Goal: Understand process/instructions: Learn how to perform a task or action

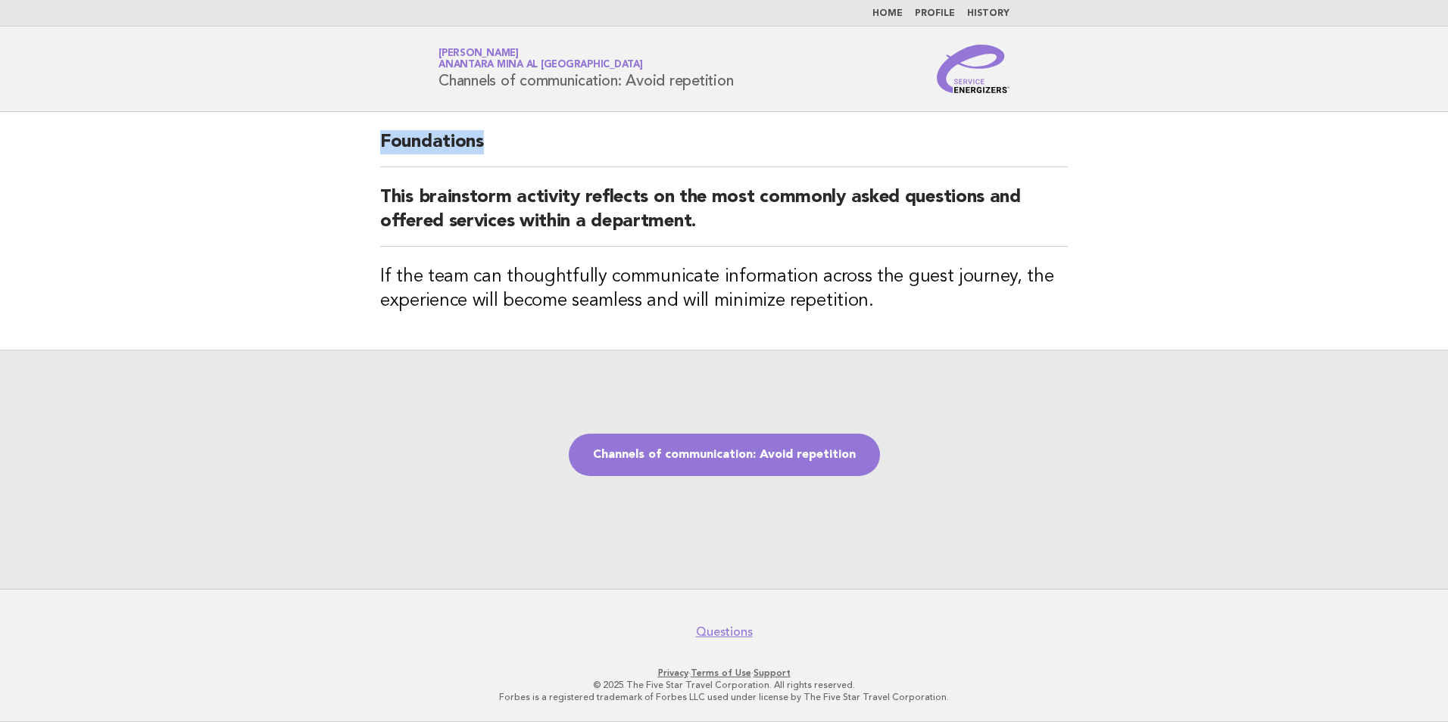
drag, startPoint x: 409, startPoint y: 147, endPoint x: 544, endPoint y: 161, distance: 136.3
click at [544, 161] on h2 "Foundations" at bounding box center [724, 148] width 688 height 37
drag, startPoint x: 544, startPoint y: 161, endPoint x: 723, endPoint y: 291, distance: 220.7
click at [723, 291] on h3 "If the team can thoughtfully communicate information across the guest journey, …" at bounding box center [724, 289] width 688 height 48
drag, startPoint x: 380, startPoint y: 267, endPoint x: 379, endPoint y: 283, distance: 15.9
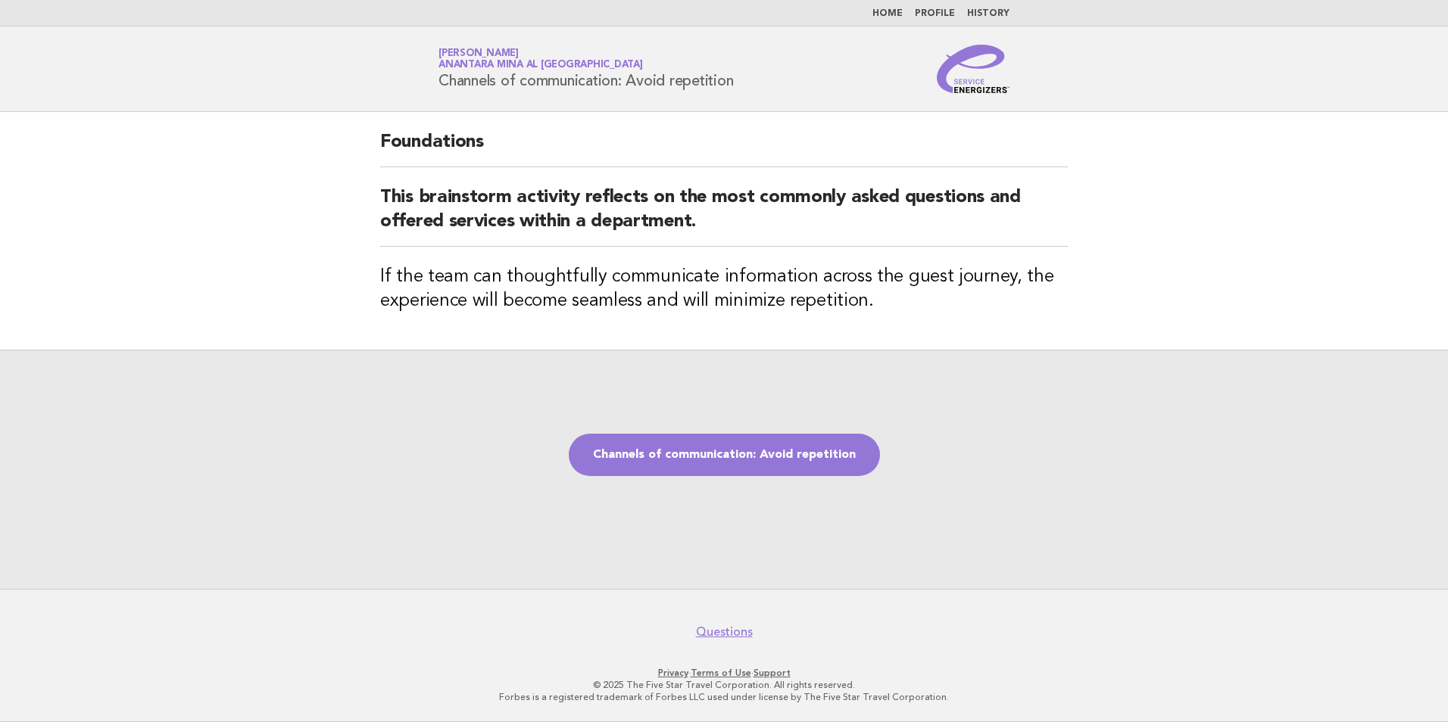
click at [379, 276] on div "Foundations This brainstorm activity reflects on the most commonly asked questi…" at bounding box center [724, 231] width 724 height 238
drag, startPoint x: 386, startPoint y: 274, endPoint x: 694, endPoint y: 288, distance: 308.5
click at [694, 288] on div "Foundations This brainstorm activity reflects on the most commonly asked questi…" at bounding box center [724, 231] width 724 height 238
drag, startPoint x: 694, startPoint y: 288, endPoint x: 763, endPoint y: 325, distance: 77.6
click at [749, 323] on div "Foundations This brainstorm activity reflects on the most commonly asked questi…" at bounding box center [724, 231] width 724 height 238
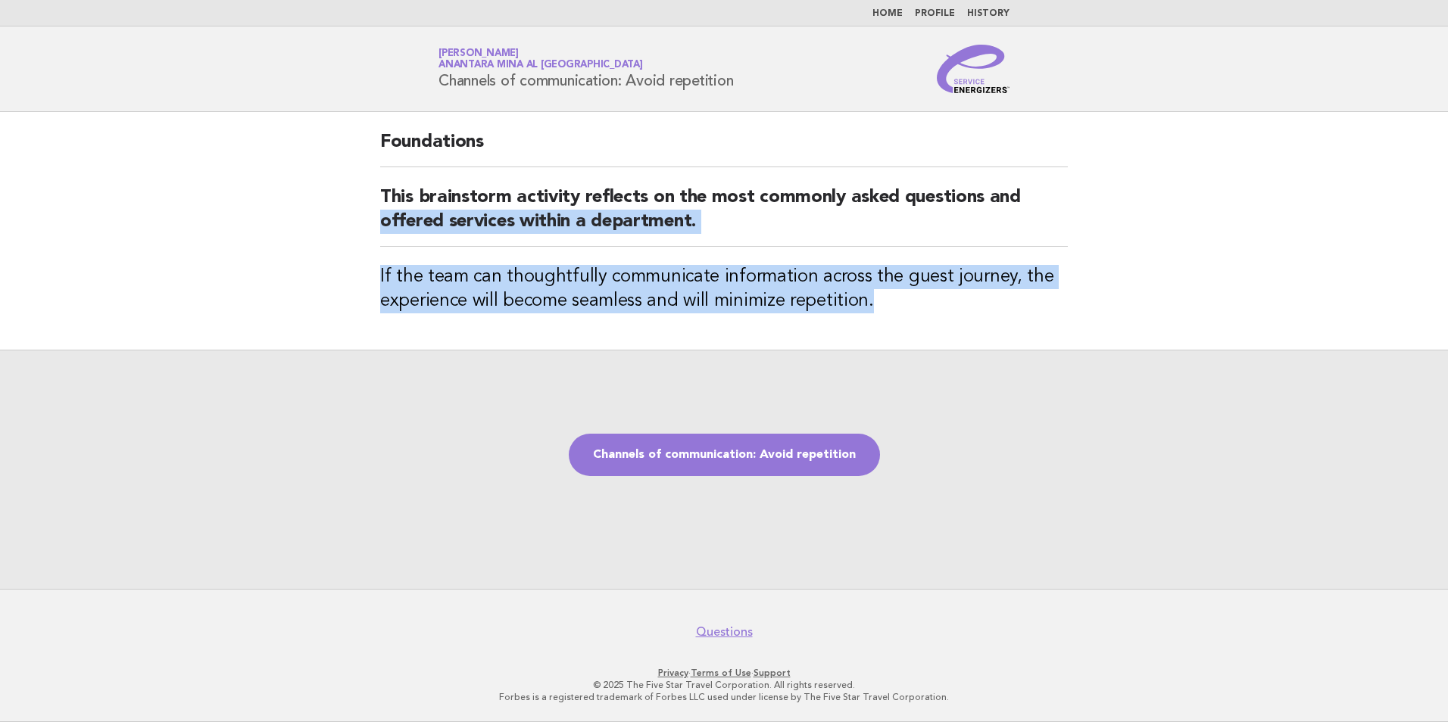
drag, startPoint x: 998, startPoint y: 316, endPoint x: 307, endPoint y: 239, distance: 695.6
click at [307, 239] on main "Foundations This brainstorm activity reflects on the most commonly asked questi…" at bounding box center [724, 350] width 1448 height 477
click at [410, 313] on div "Foundations This brainstorm activity reflects on the most commonly asked questi…" at bounding box center [724, 231] width 724 height 238
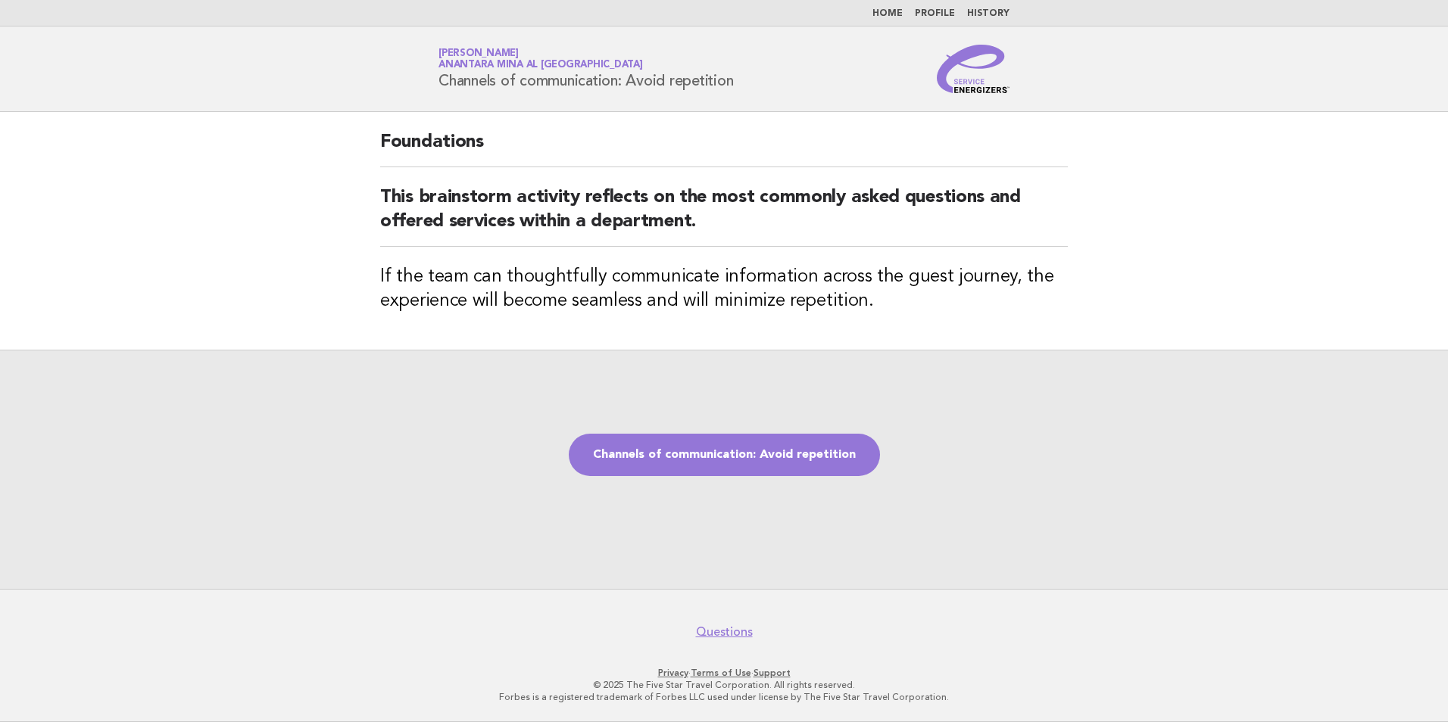
click at [721, 482] on div "Channels of communication: Avoid repetition" at bounding box center [724, 469] width 1448 height 239
click at [733, 453] on link "Channels of communication: Avoid repetition" at bounding box center [724, 455] width 311 height 42
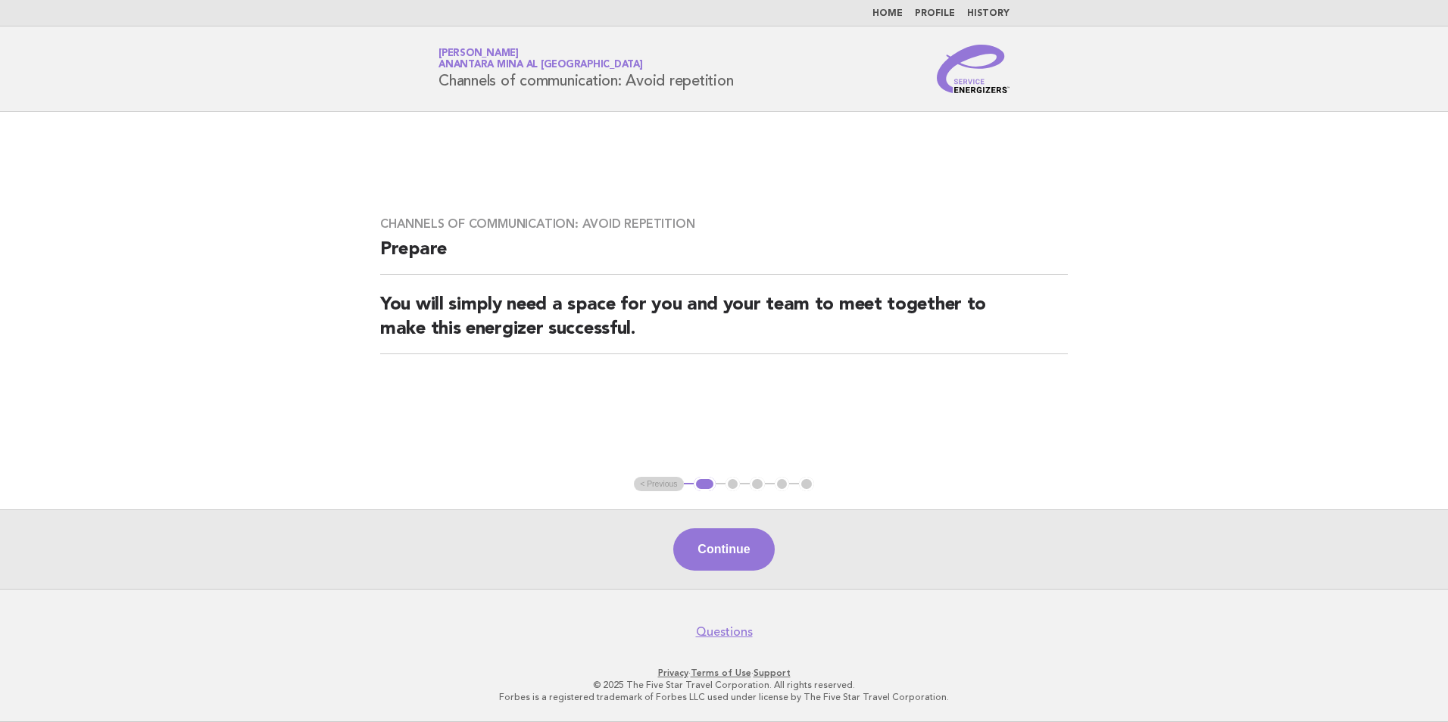
click at [718, 529] on div "Continue" at bounding box center [724, 550] width 1448 height 80
click at [719, 543] on button "Continue" at bounding box center [723, 550] width 101 height 42
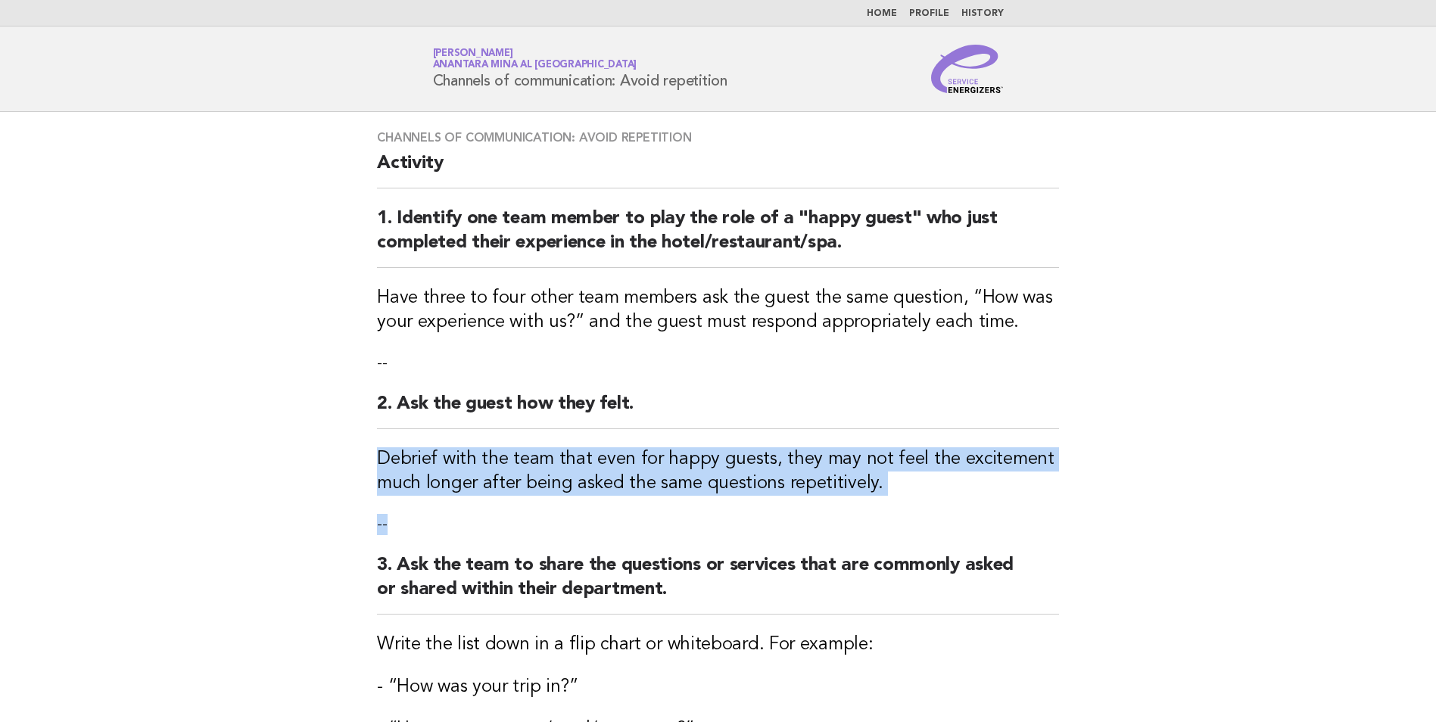
drag, startPoint x: 360, startPoint y: 450, endPoint x: 615, endPoint y: 510, distance: 262.3
click at [615, 510] on div "Channels of communication: Avoid repetition Activity 1. Identify one team membe…" at bounding box center [718, 568] width 719 height 912
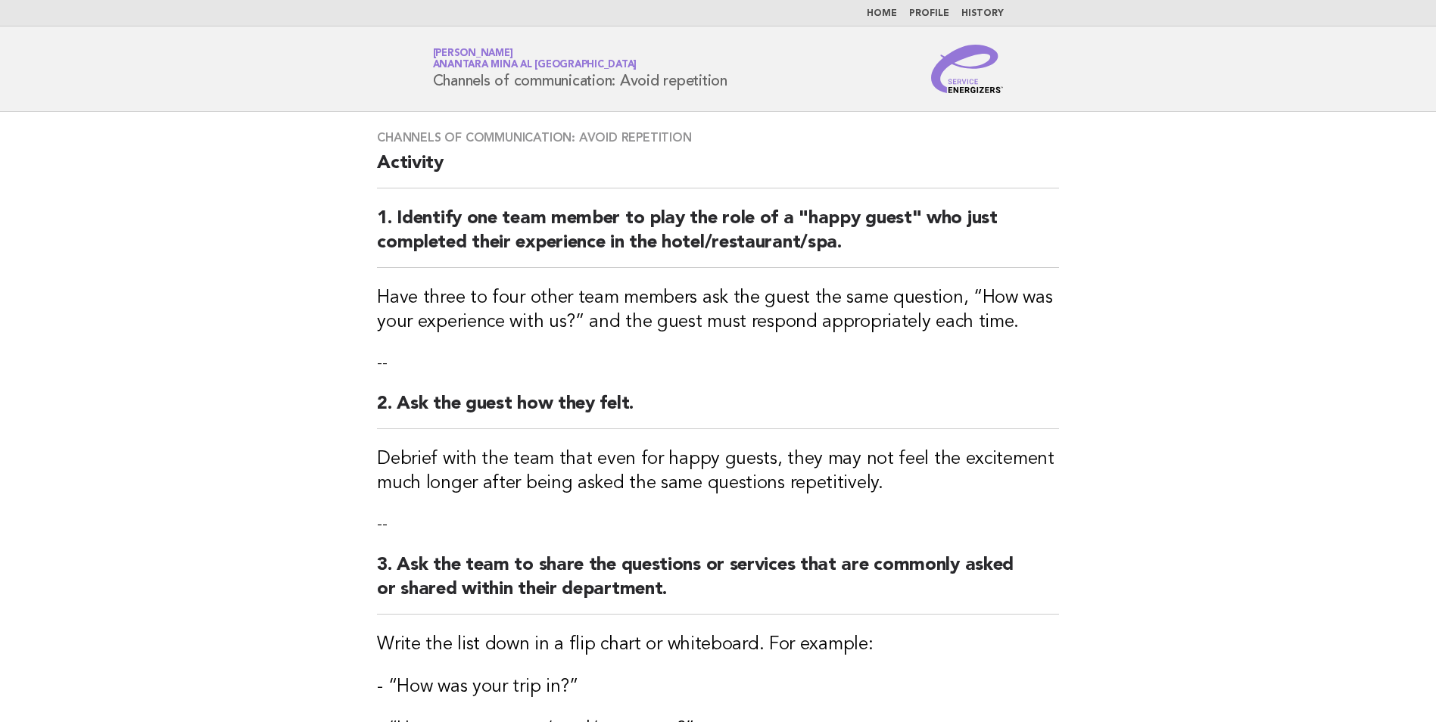
drag, startPoint x: 615, startPoint y: 510, endPoint x: 606, endPoint y: 619, distance: 109.4
click at [606, 619] on div "Channels of communication: Avoid repetition Activity 1. Identify one team membe…" at bounding box center [718, 568] width 719 height 912
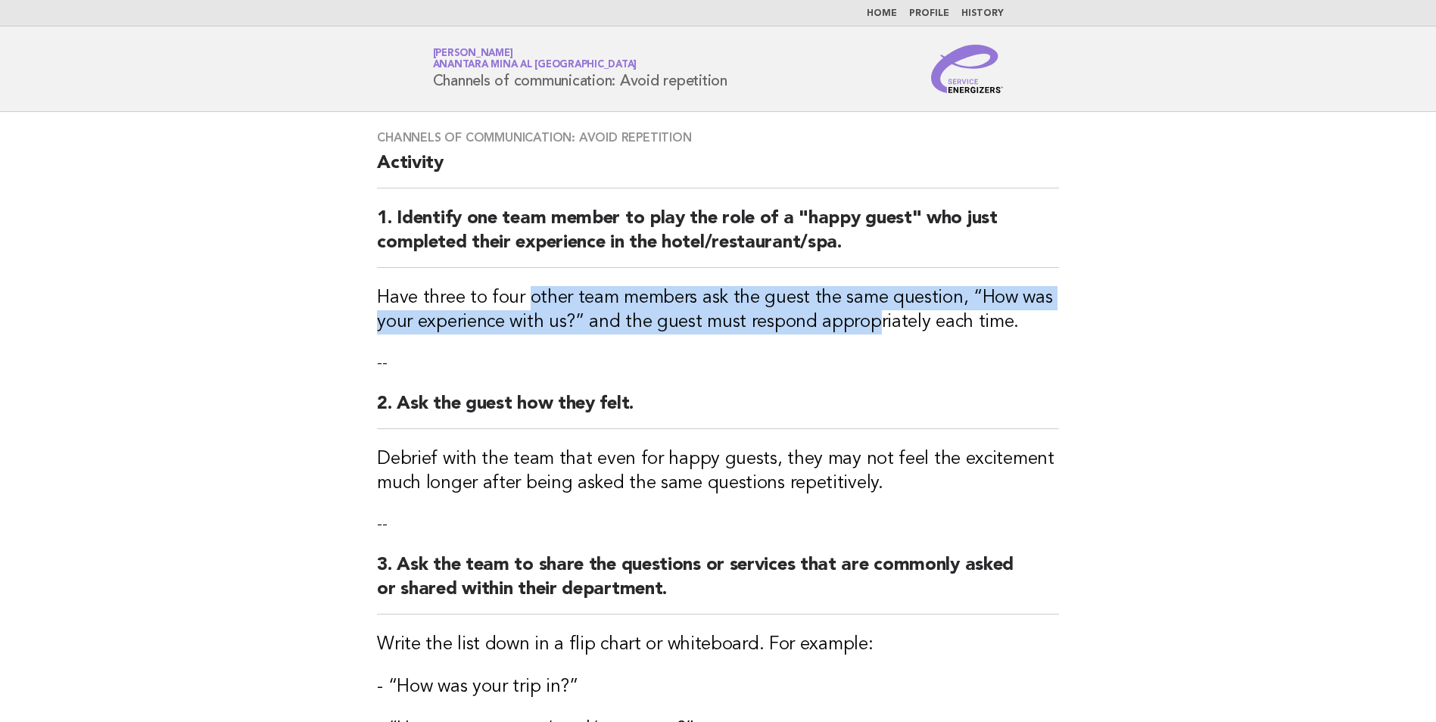
click at [869, 323] on div "Channels of communication: Avoid repetition Activity 1. Identify one team membe…" at bounding box center [718, 568] width 719 height 912
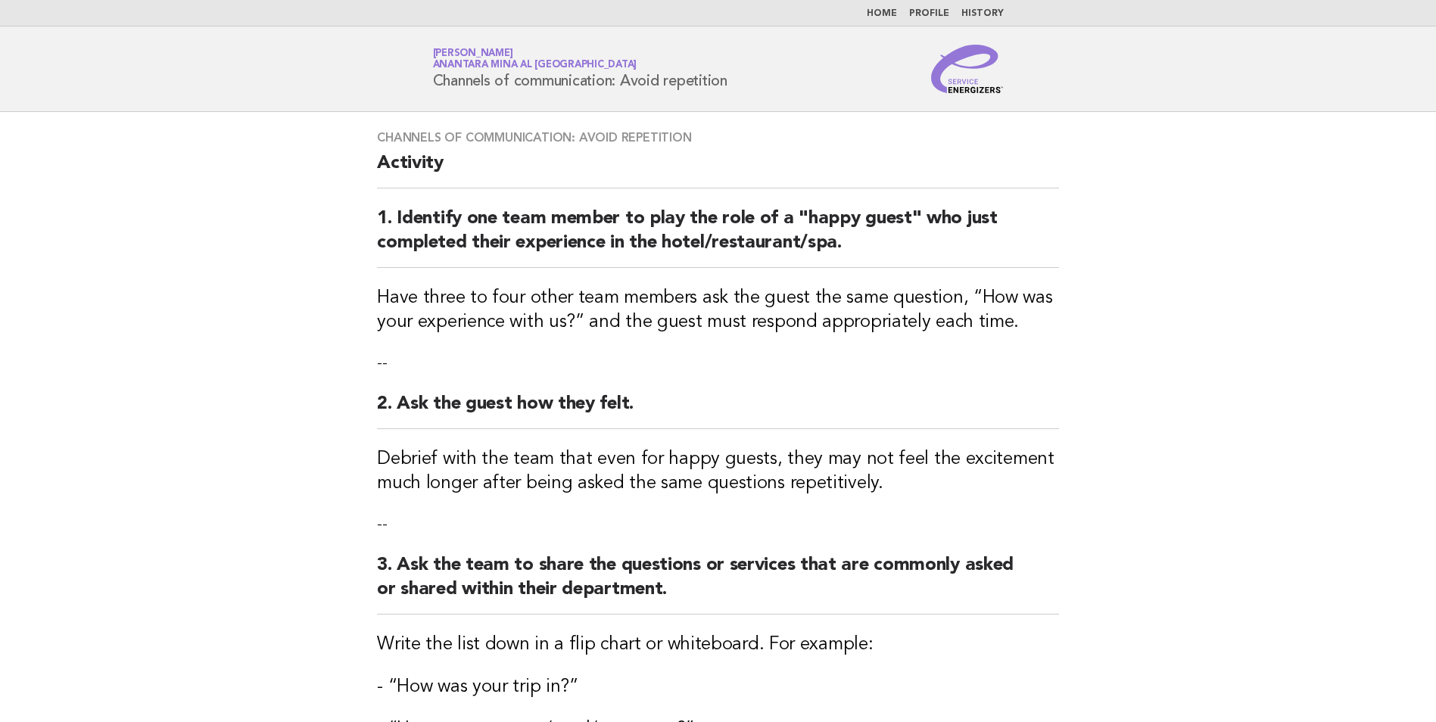
drag, startPoint x: 869, startPoint y: 323, endPoint x: 915, endPoint y: 448, distance: 132.9
click at [918, 448] on h3 "Debrief with the team that even for happy guests, they may not feel the excitem…" at bounding box center [718, 472] width 682 height 48
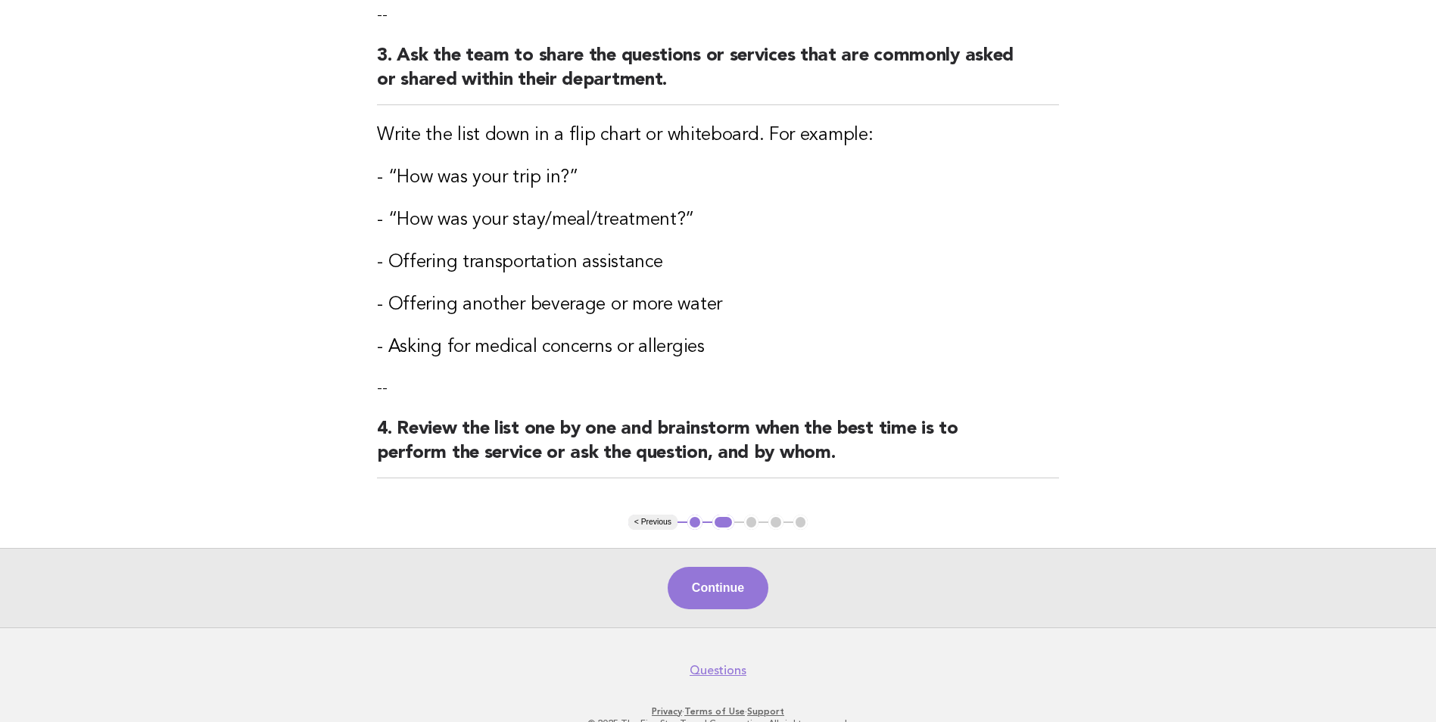
scroll to position [530, 0]
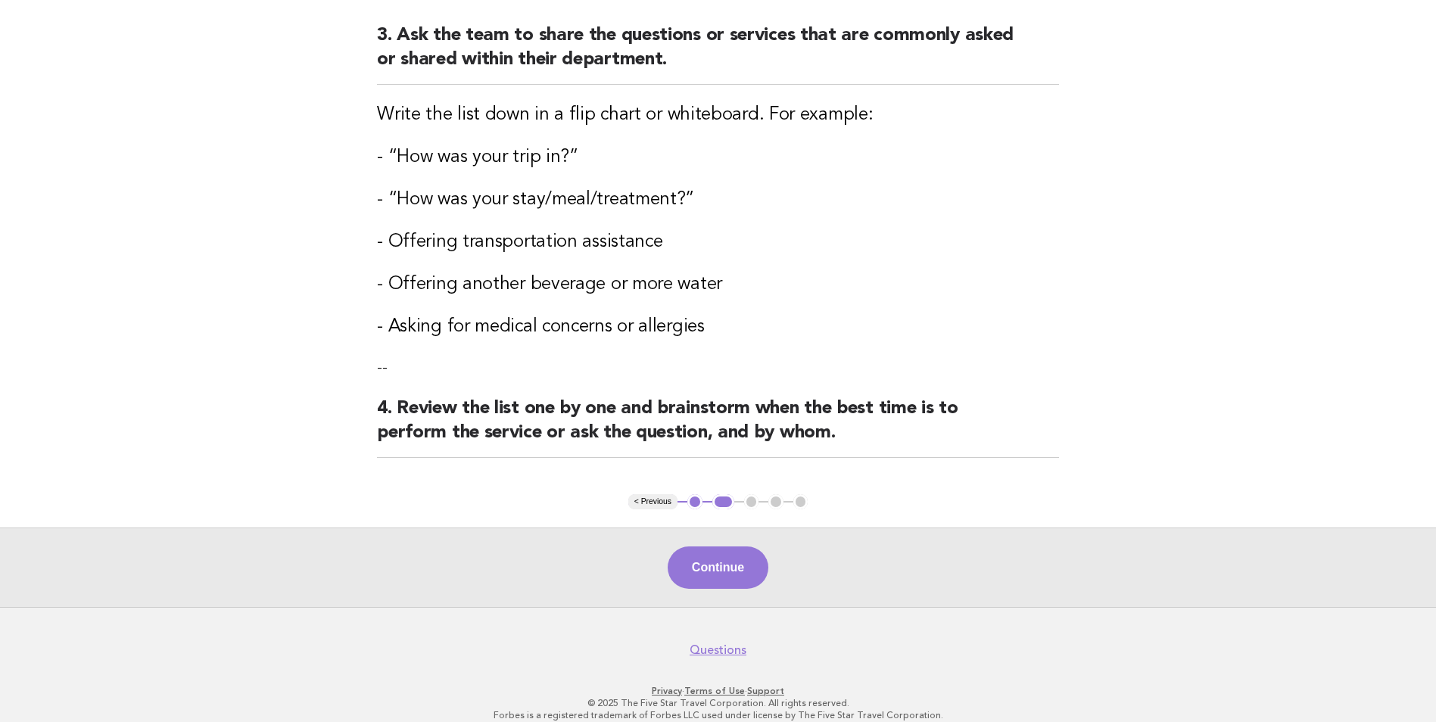
click at [646, 505] on button "< Previous" at bounding box center [653, 501] width 49 height 15
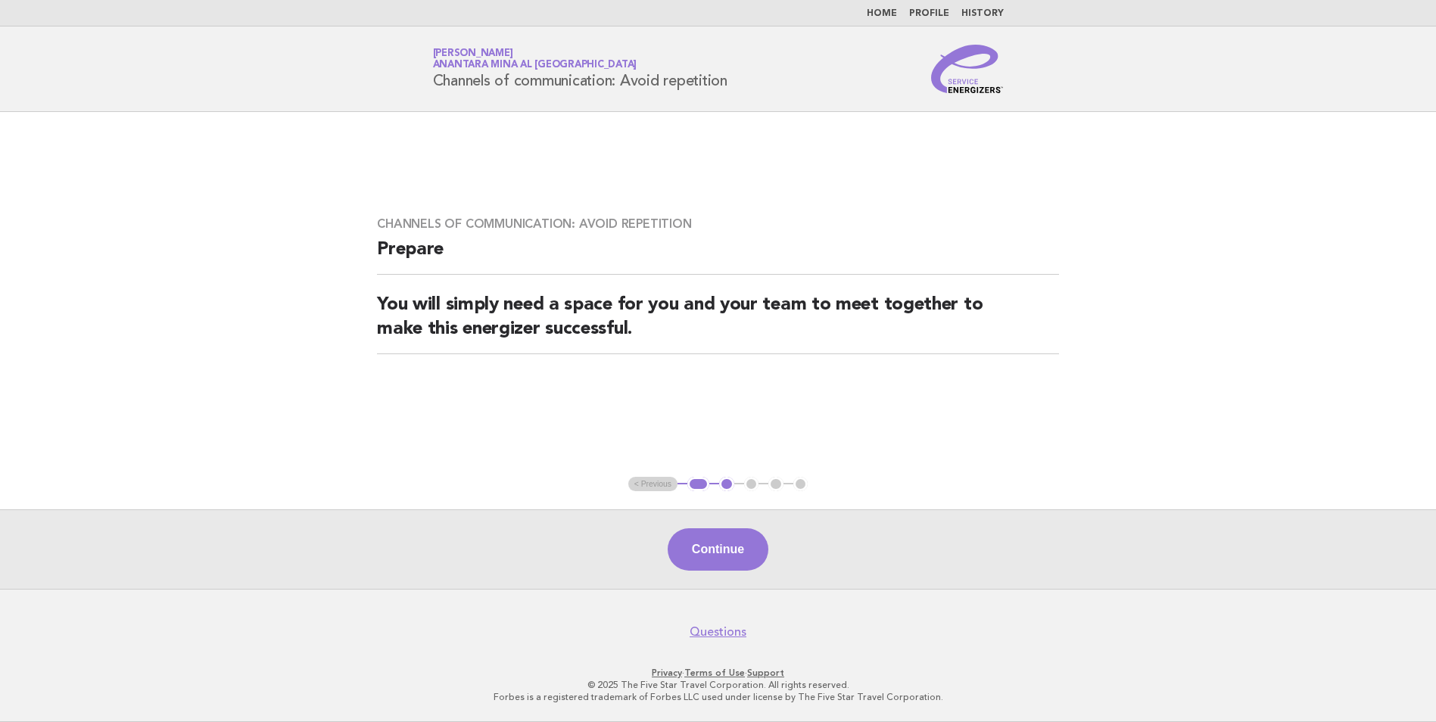
scroll to position [0, 0]
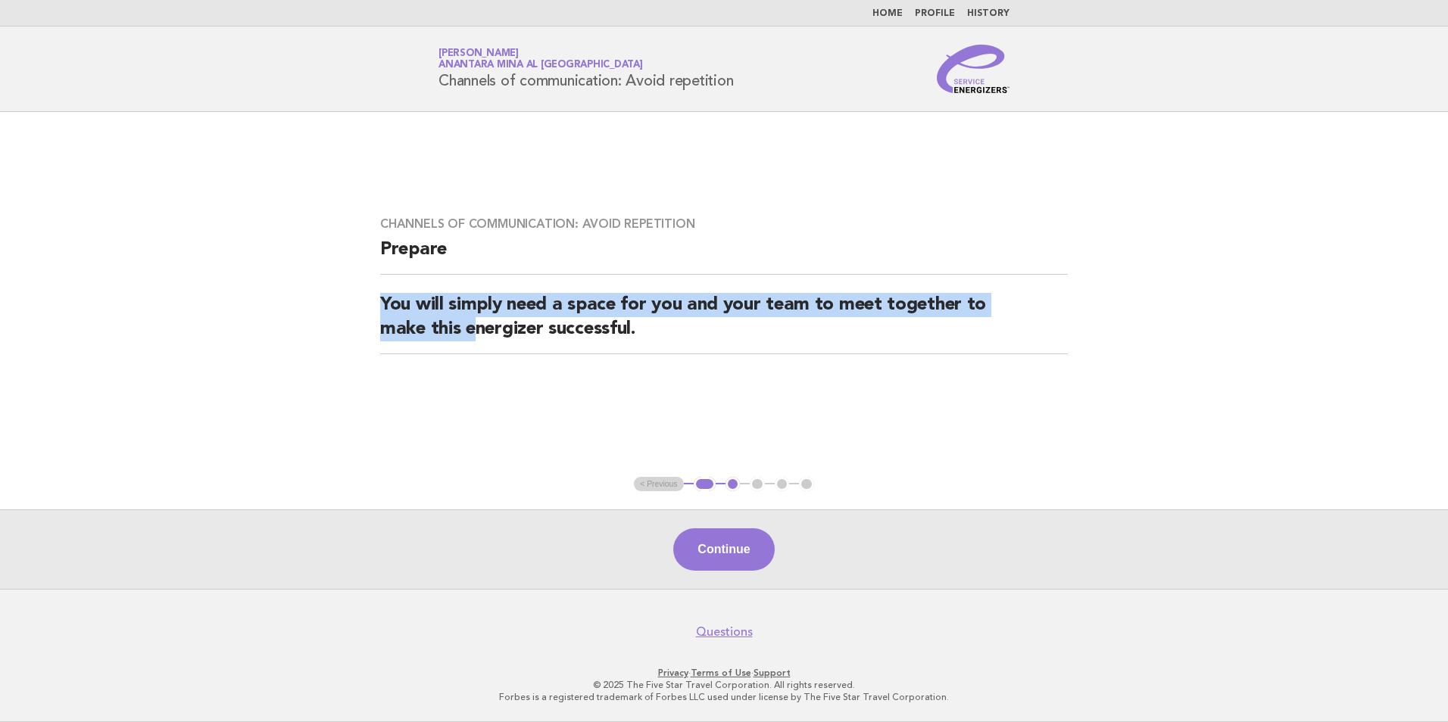
drag, startPoint x: 384, startPoint y: 309, endPoint x: 476, endPoint y: 356, distance: 103.0
click at [476, 356] on div "Channels of communication: Avoid repetition Prepare You will simply need a spac…" at bounding box center [724, 294] width 724 height 192
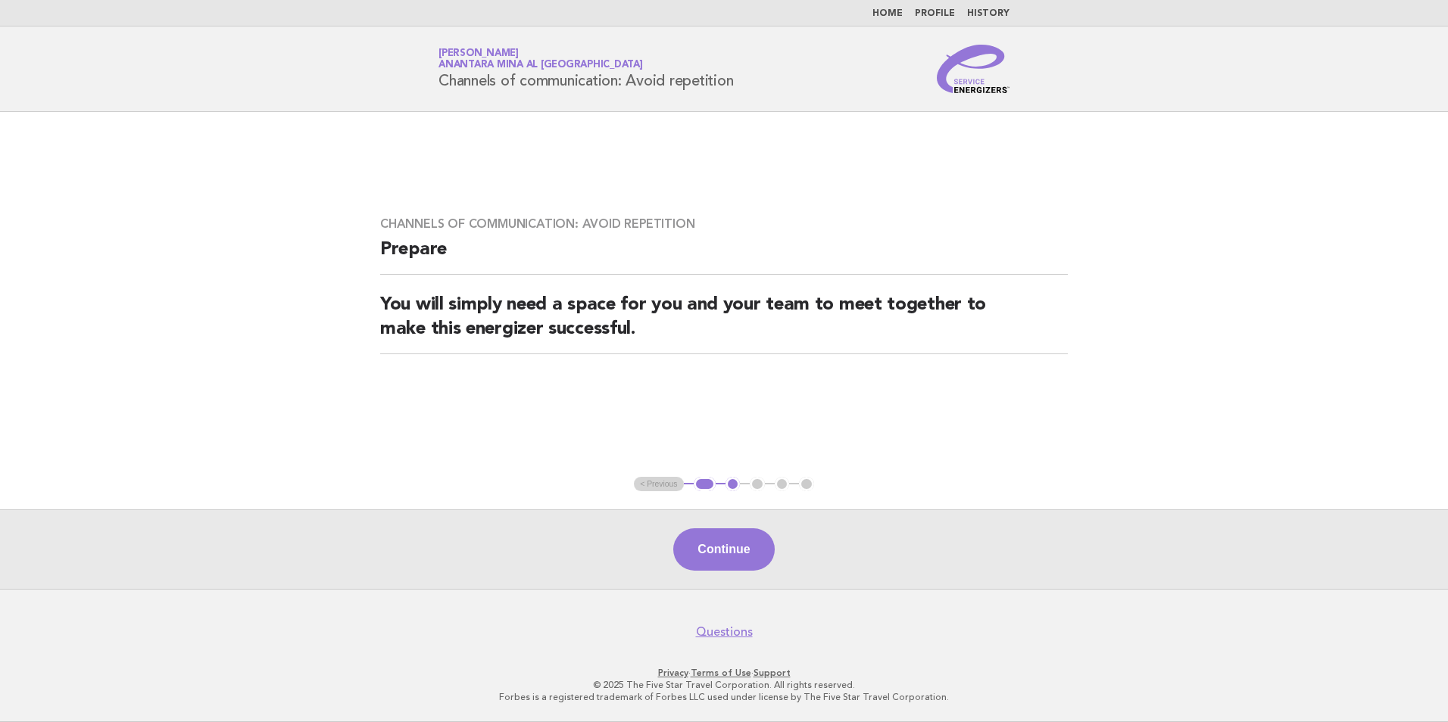
drag, startPoint x: 476, startPoint y: 356, endPoint x: 552, endPoint y: 479, distance: 145.2
click at [551, 478] on main "Channels of communication: Avoid repetition Prepare You will simply need a spac…" at bounding box center [724, 350] width 1448 height 477
click at [666, 491] on ul "< Previous 1 2 3 4 5" at bounding box center [724, 484] width 180 height 15
click at [663, 488] on ul "< Previous 1 2 3 4 5" at bounding box center [724, 484] width 180 height 15
click at [665, 497] on main "Channels of communication: Avoid repetition Prepare You will simply need a spac…" at bounding box center [724, 350] width 1448 height 477
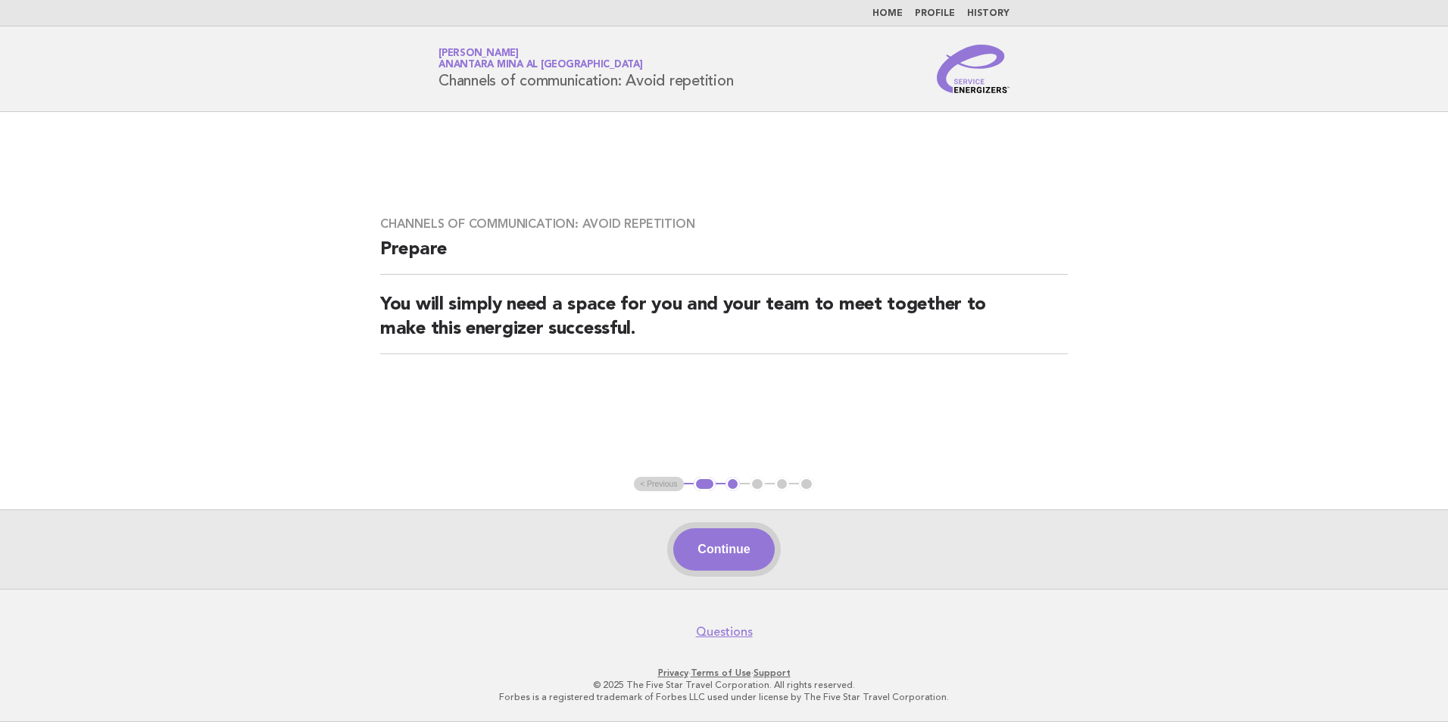
click at [686, 558] on button "Continue" at bounding box center [723, 550] width 101 height 42
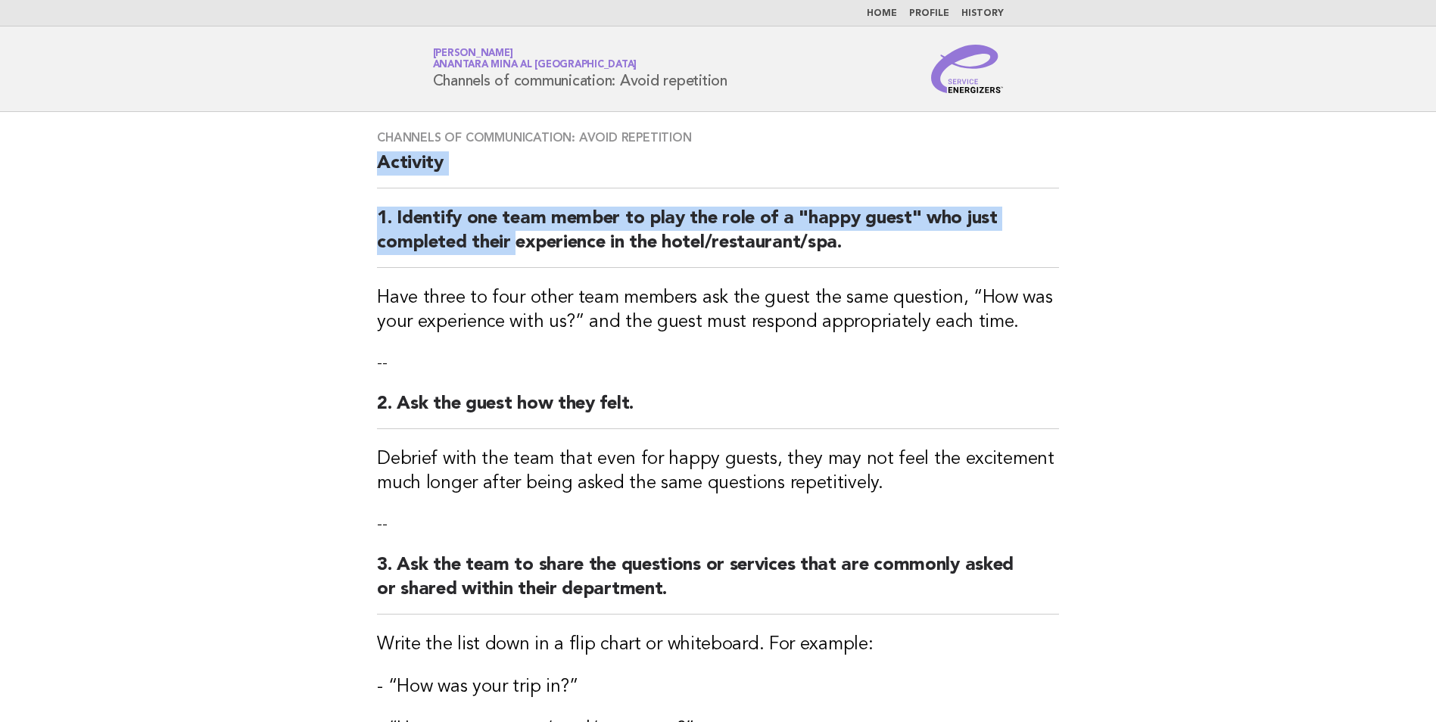
drag, startPoint x: 327, startPoint y: 183, endPoint x: 537, endPoint y: 252, distance: 220.8
click at [537, 252] on main "Channels of communication: Avoid repetition Activity 1. Identify one team membe…" at bounding box center [718, 624] width 1436 height 1025
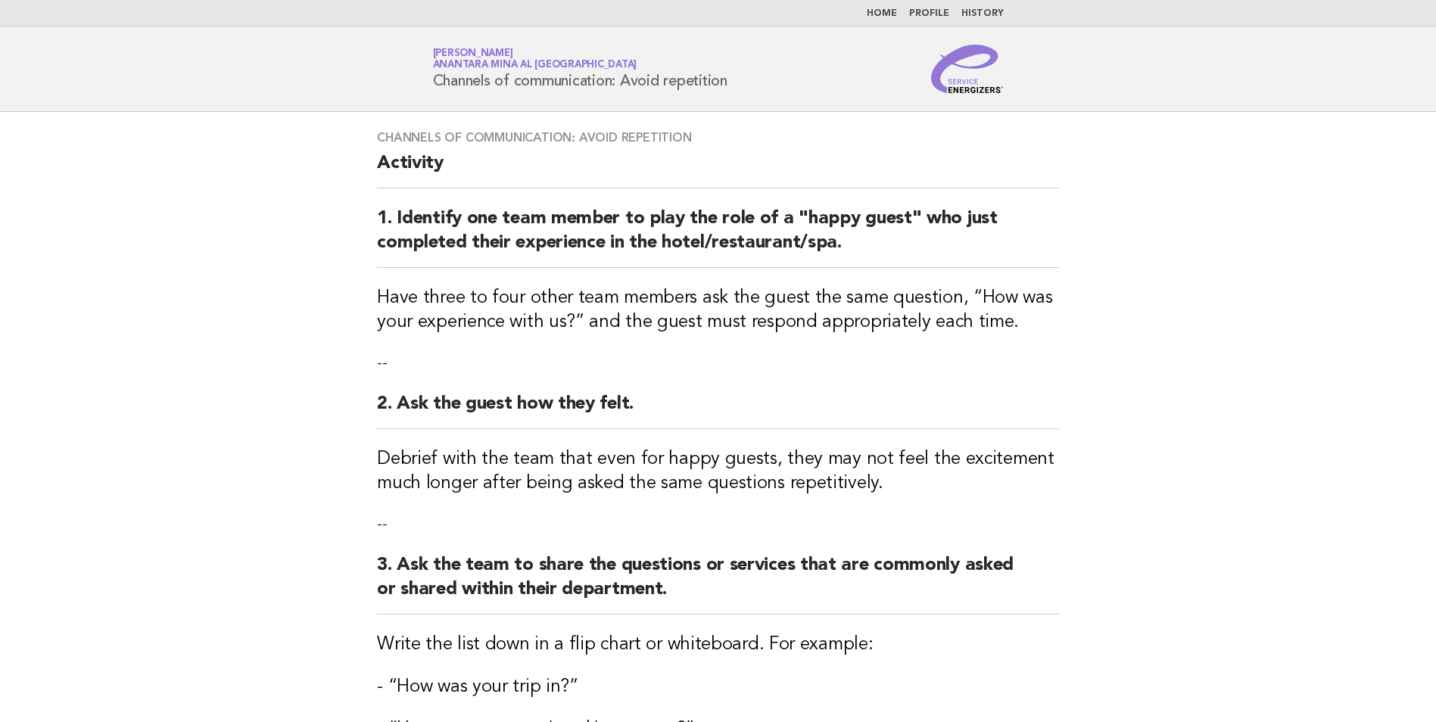
drag, startPoint x: 537, startPoint y: 252, endPoint x: 750, endPoint y: 387, distance: 251.9
click at [747, 387] on div "Channels of communication: Avoid repetition Activity 1. Identify one team membe…" at bounding box center [718, 568] width 719 height 912
drag, startPoint x: 940, startPoint y: 220, endPoint x: 591, endPoint y: 205, distance: 348.7
click at [591, 205] on div "Channels of communication: Avoid repetition Activity 1. Identify one team membe…" at bounding box center [718, 568] width 719 height 912
drag, startPoint x: 591, startPoint y: 205, endPoint x: 776, endPoint y: 250, distance: 190.1
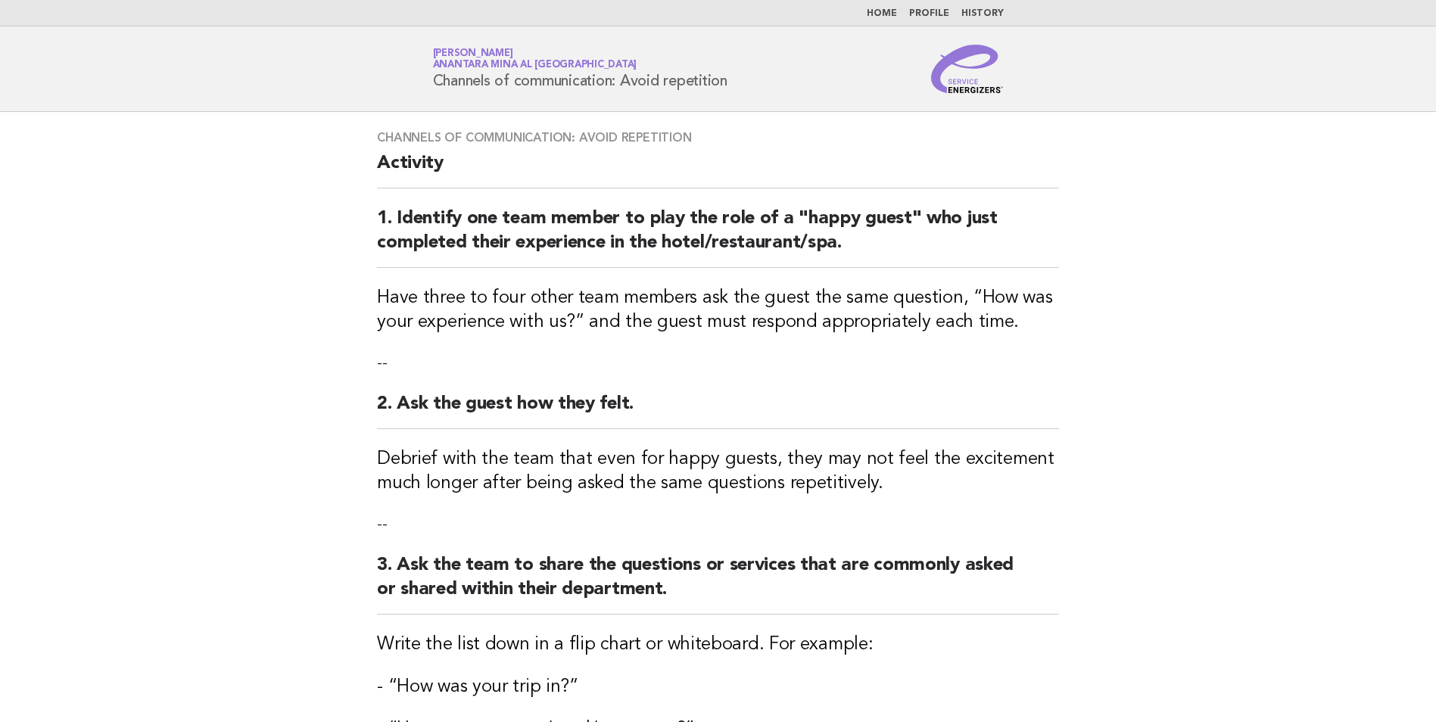
click at [776, 250] on h2 "1. Identify one team member to play the role of a "happy guest" who just comple…" at bounding box center [718, 237] width 682 height 61
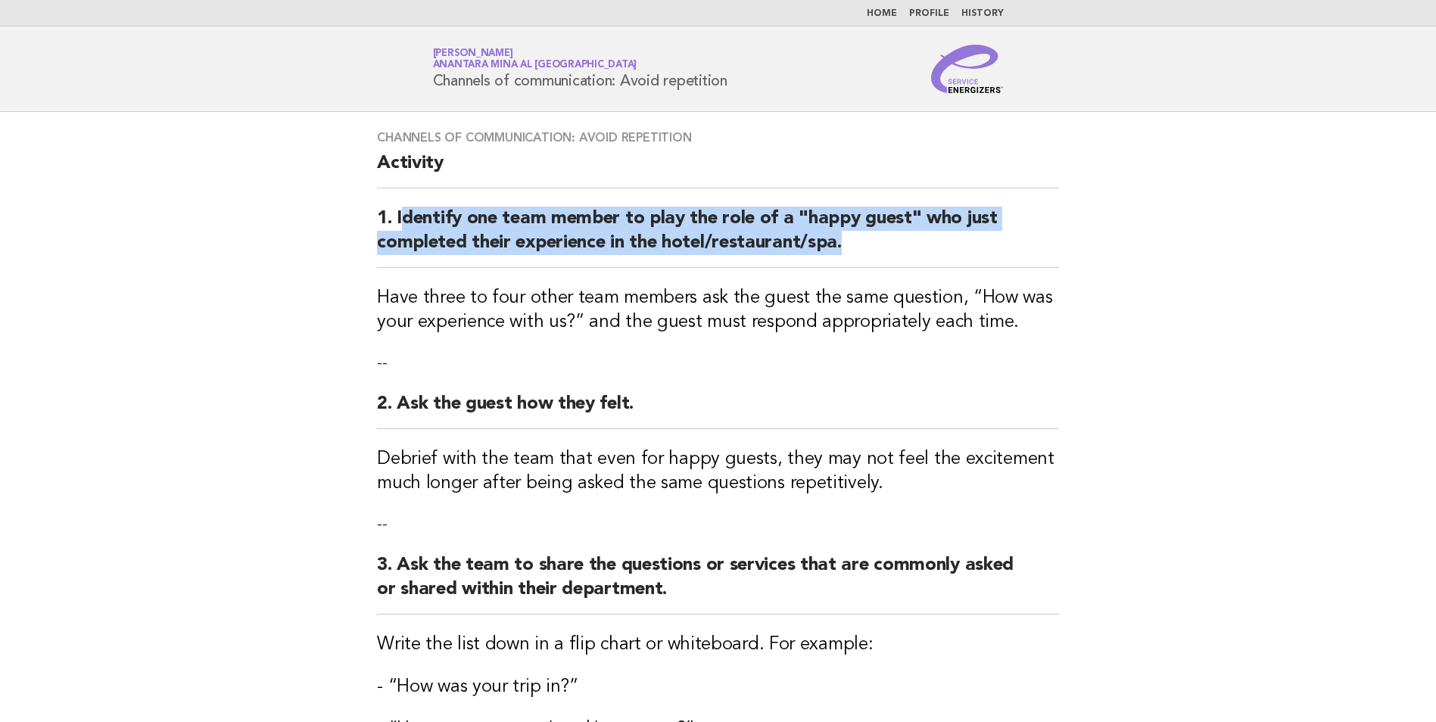
drag, startPoint x: 891, startPoint y: 250, endPoint x: 403, endPoint y: 201, distance: 490.8
click at [403, 201] on div "Channels of communication: Avoid repetition Activity 1. Identify one team membe…" at bounding box center [718, 568] width 719 height 912
drag, startPoint x: 403, startPoint y: 201, endPoint x: 419, endPoint y: 229, distance: 32.2
click at [419, 229] on h2 "1. Identify one team member to play the role of a "happy guest" who just comple…" at bounding box center [718, 237] width 682 height 61
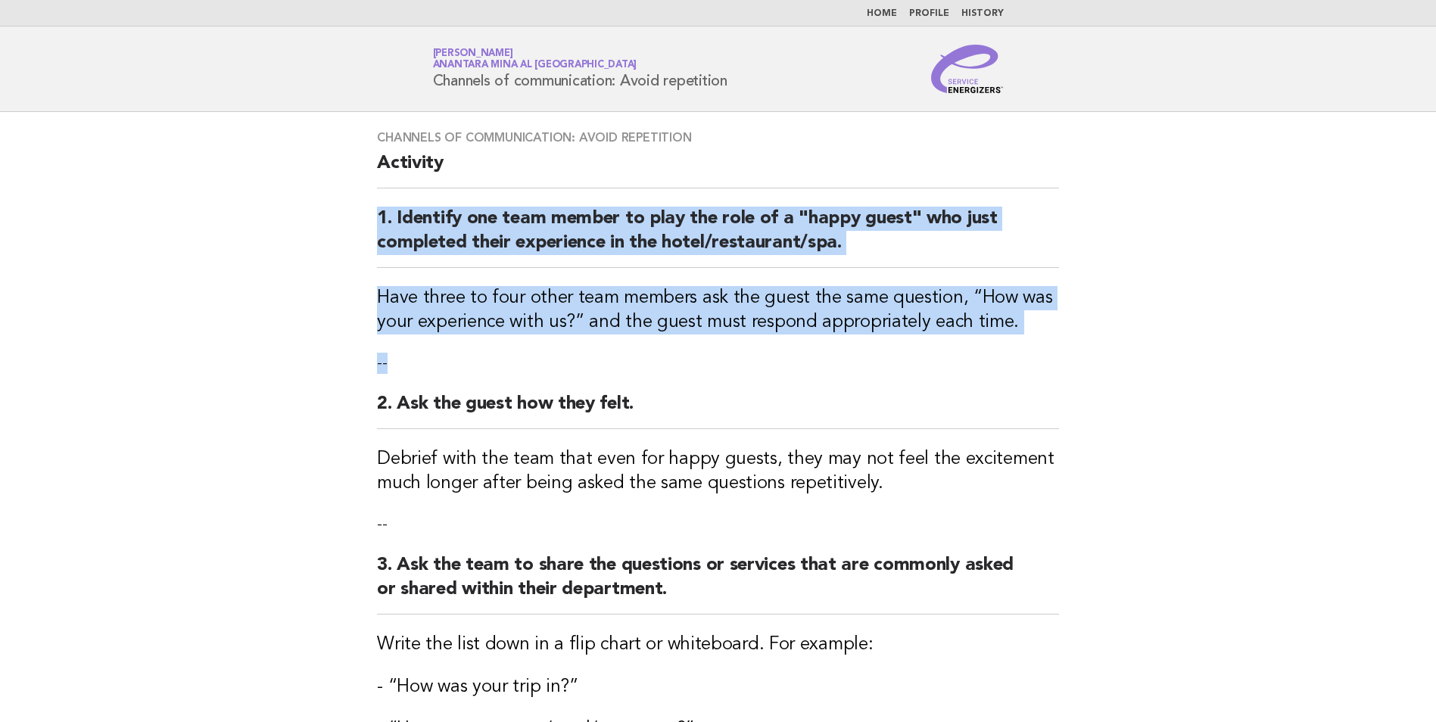
drag, startPoint x: 519, startPoint y: 302, endPoint x: 740, endPoint y: 382, distance: 235.2
click at [740, 382] on div "Channels of communication: Avoid repetition Activity 1. Identify one team membe…" at bounding box center [718, 568] width 719 height 912
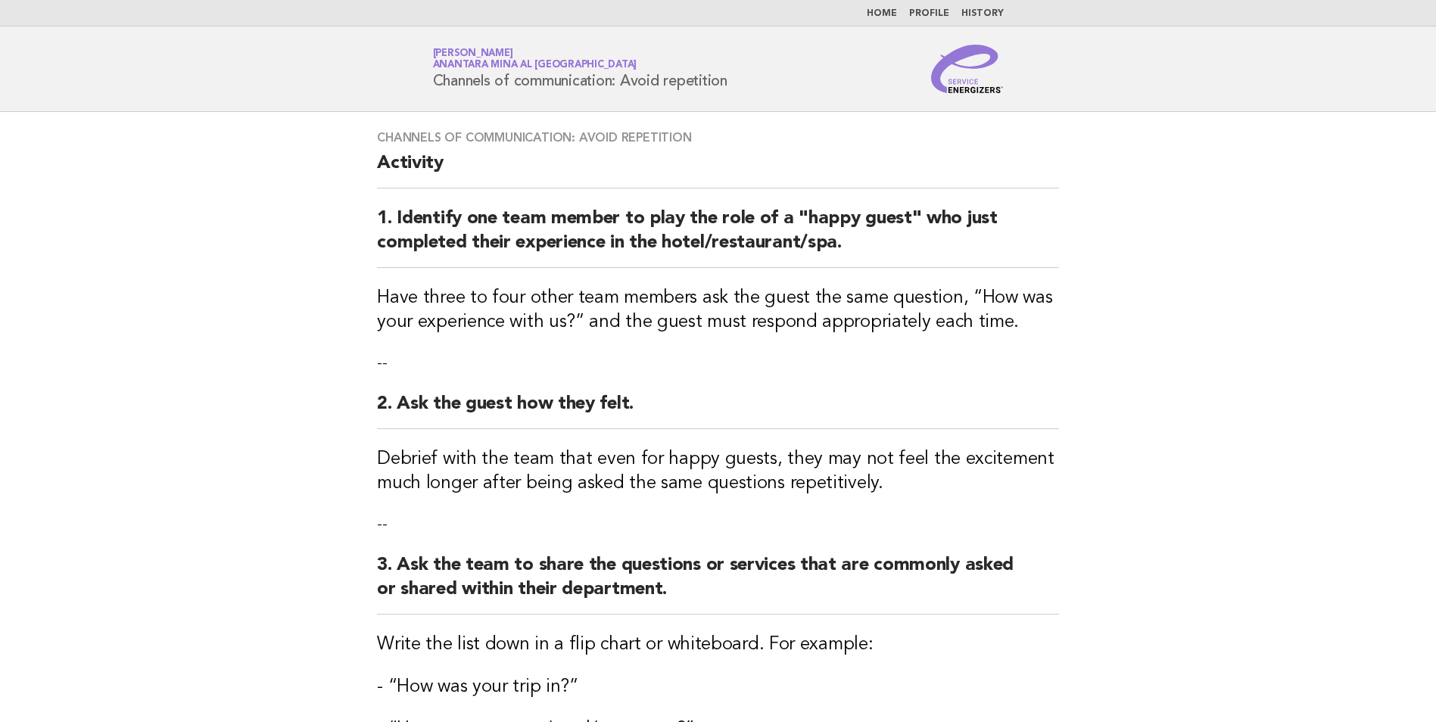
drag, startPoint x: 740, startPoint y: 382, endPoint x: 955, endPoint y: 507, distance: 248.3
click at [956, 507] on div "Channels of communication: Avoid repetition Activity 1. Identify one team membe…" at bounding box center [718, 568] width 719 height 912
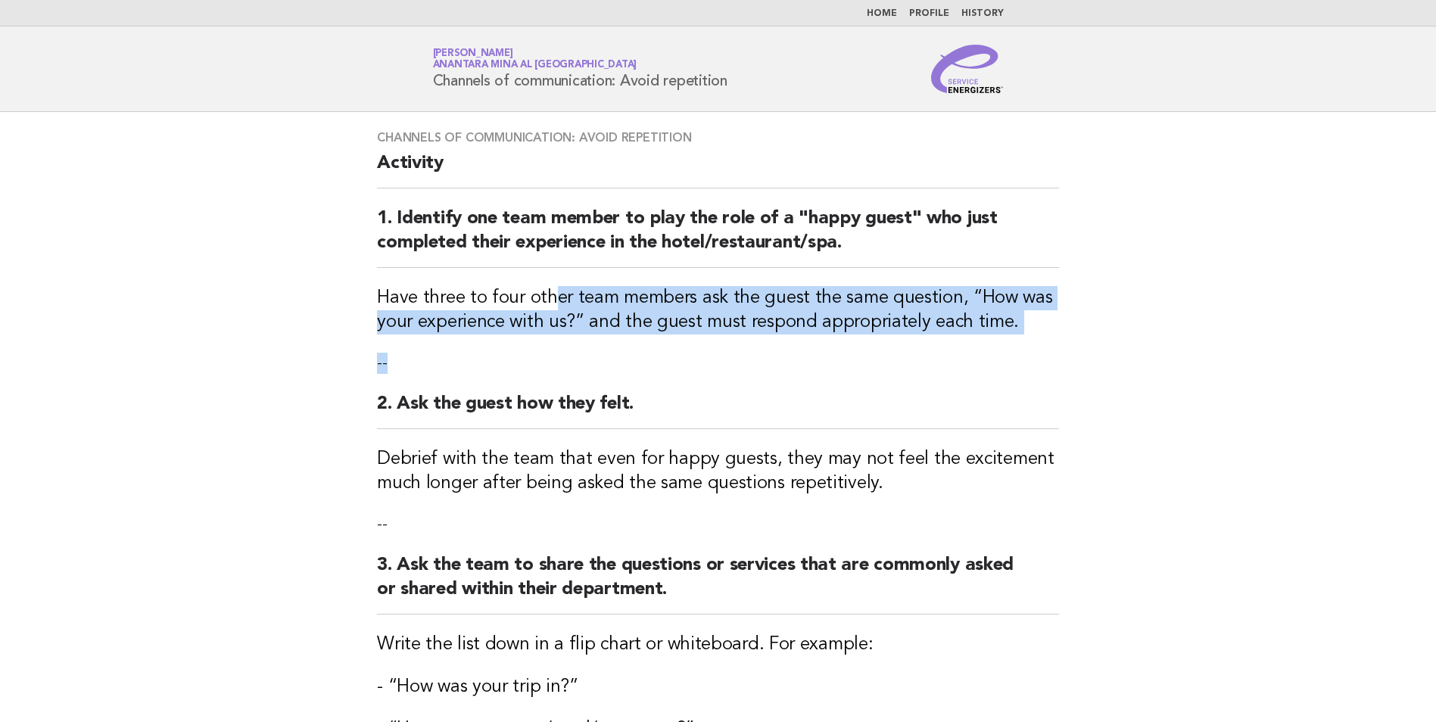
drag, startPoint x: 984, startPoint y: 339, endPoint x: 541, endPoint y: 304, distance: 445.2
click at [541, 304] on div "Channels of communication: Avoid repetition Activity 1. Identify one team membe…" at bounding box center [718, 568] width 719 height 912
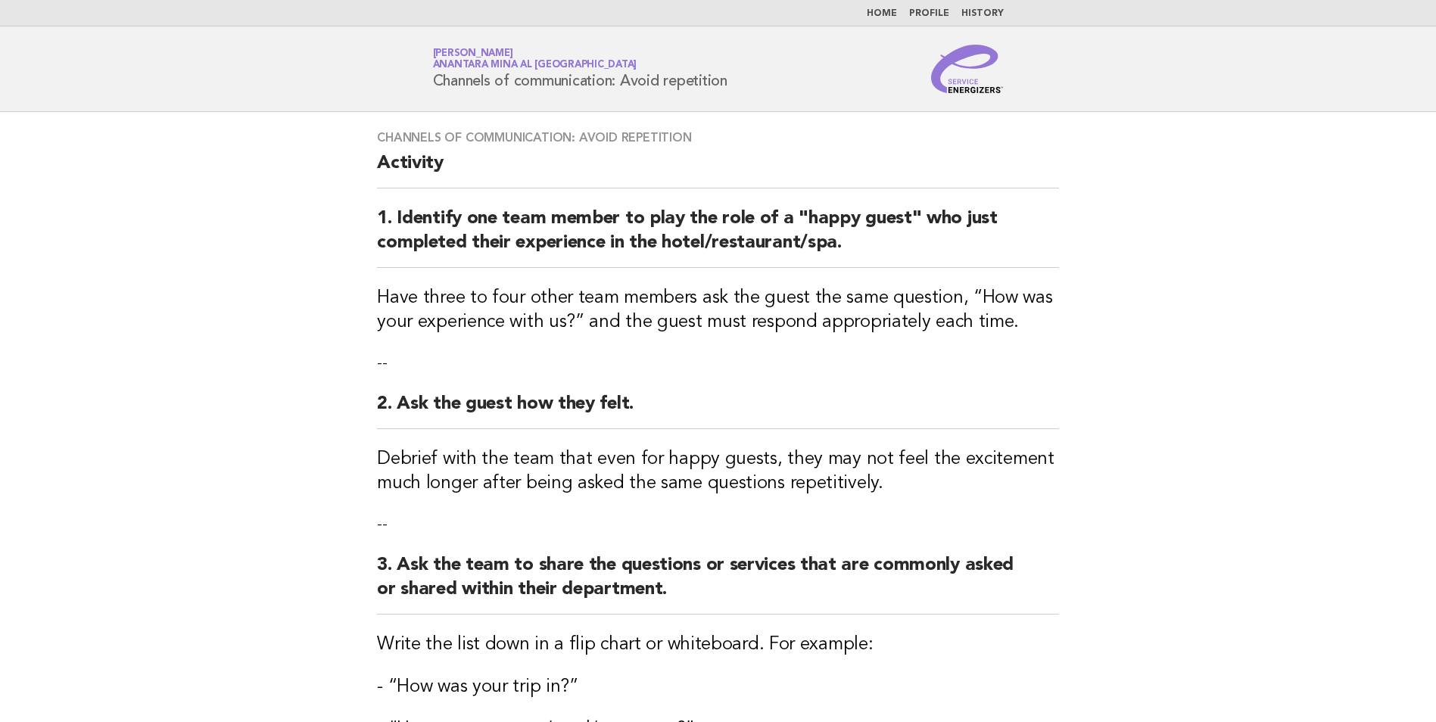
drag, startPoint x: 541, startPoint y: 304, endPoint x: 531, endPoint y: 300, distance: 10.5
click at [531, 300] on h3 "Have three to four other team members ask the guest the same question, “How was…" at bounding box center [718, 310] width 682 height 48
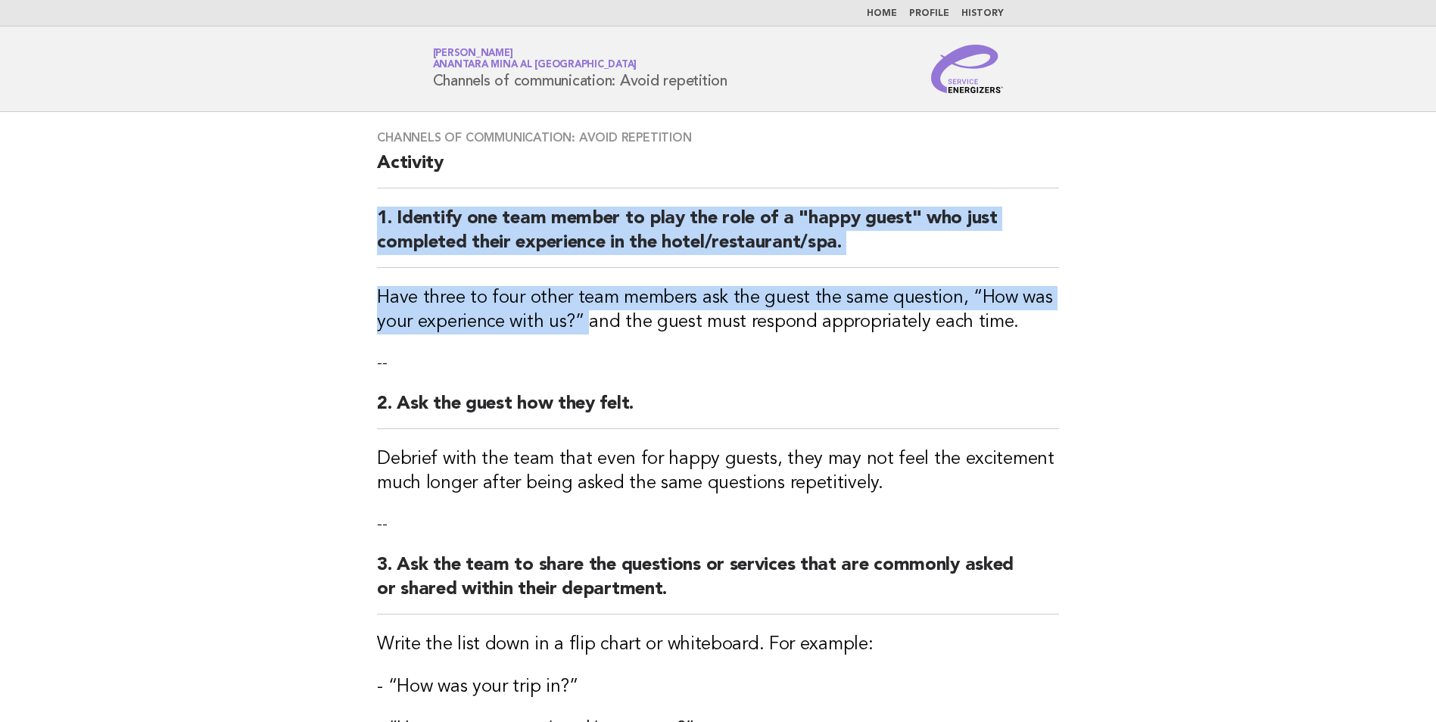
drag, startPoint x: 376, startPoint y: 217, endPoint x: 585, endPoint y: 316, distance: 231.0
click at [585, 316] on div "Channels of communication: Avoid repetition Activity 1. Identify one team membe…" at bounding box center [718, 568] width 719 height 912
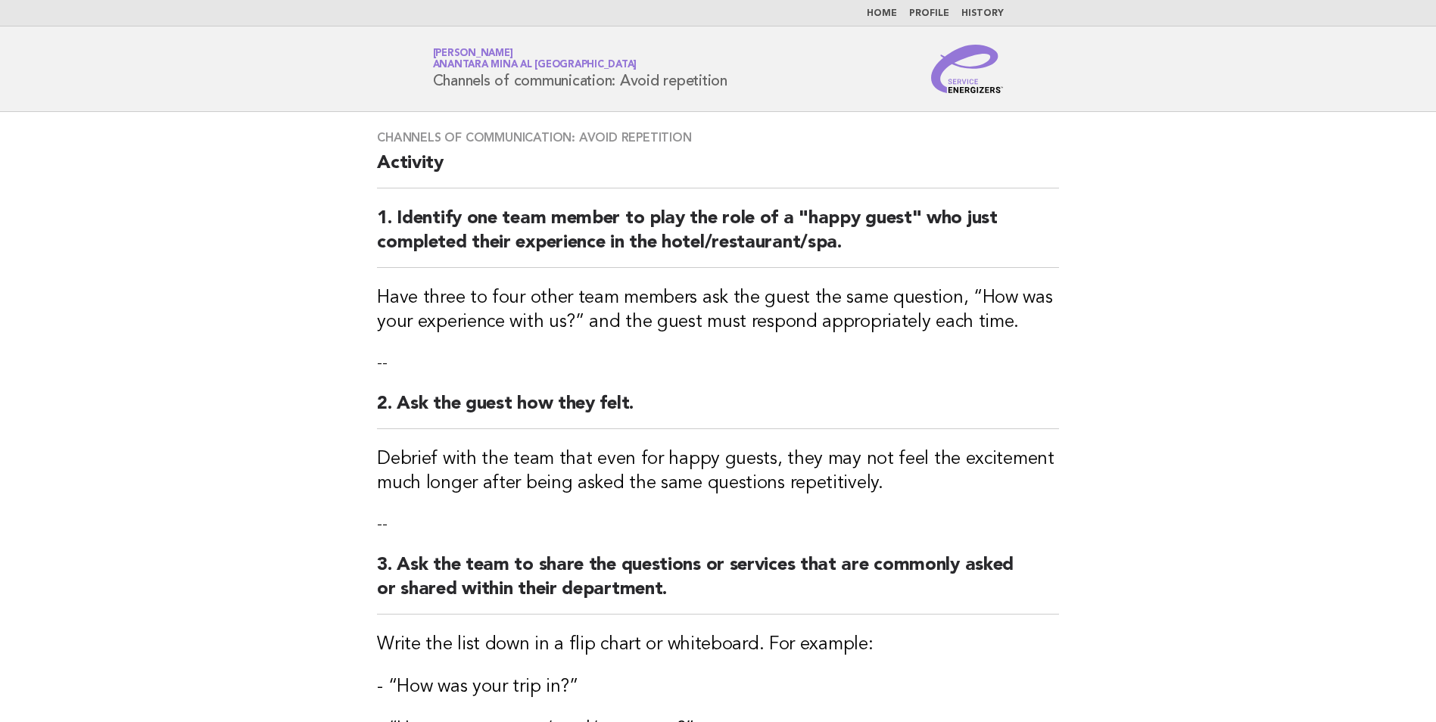
drag, startPoint x: 585, startPoint y: 316, endPoint x: 1027, endPoint y: 383, distance: 447.3
click at [1027, 383] on div "Channels of communication: Avoid repetition Activity 1. Identify one team membe…" at bounding box center [718, 568] width 719 height 912
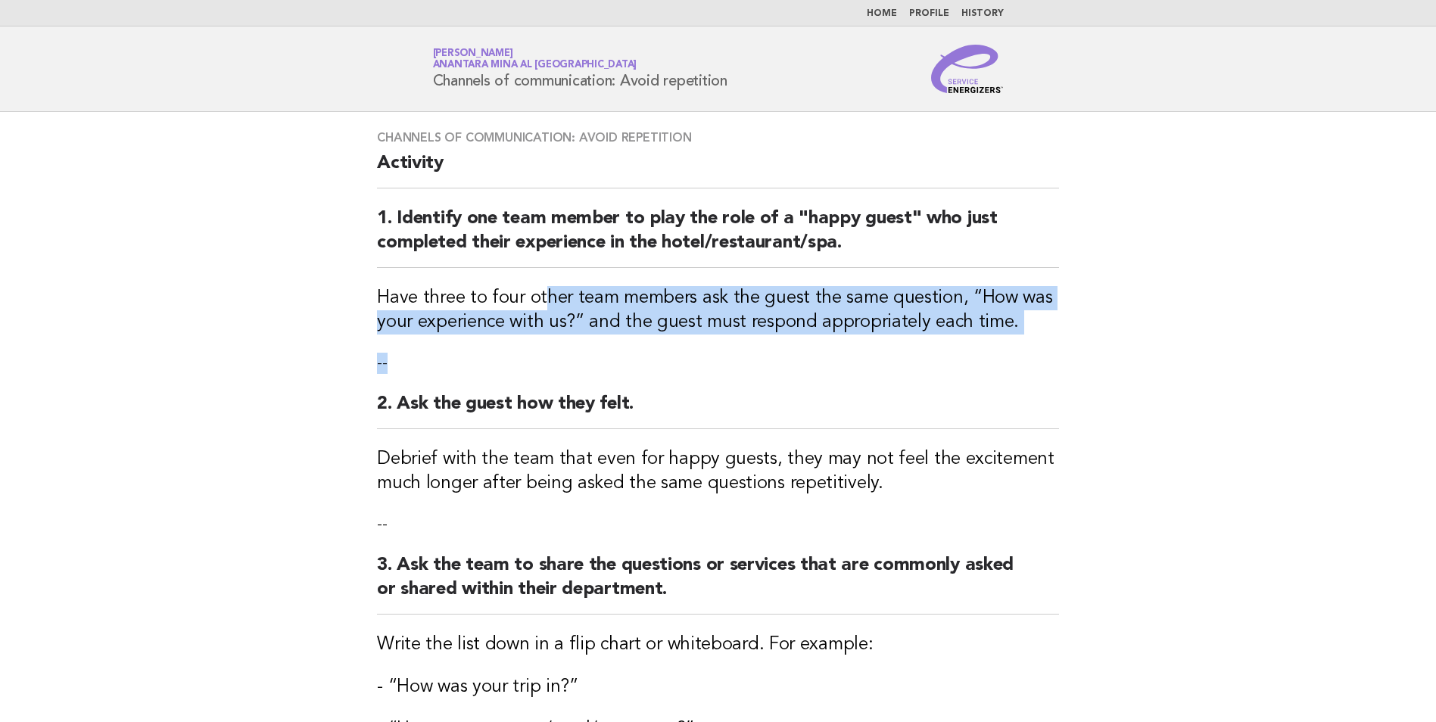
drag, startPoint x: 1012, startPoint y: 347, endPoint x: 541, endPoint y: 293, distance: 474.1
click at [541, 293] on div "Channels of communication: Avoid repetition Activity 1. Identify one team membe…" at bounding box center [718, 568] width 719 height 912
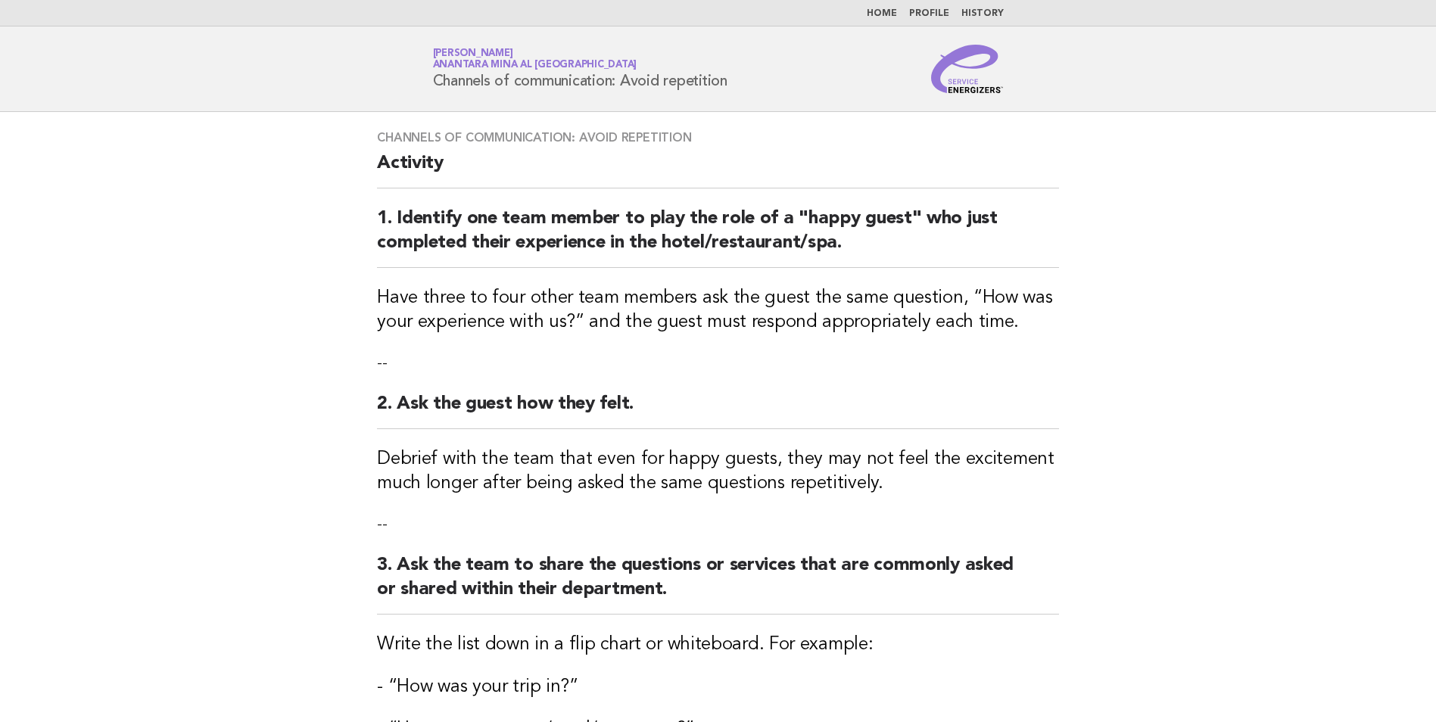
drag, startPoint x: 541, startPoint y: 293, endPoint x: 526, endPoint y: 300, distance: 15.9
click at [526, 300] on h3 "Have three to four other team members ask the guest the same question, “How was…" at bounding box center [718, 310] width 682 height 48
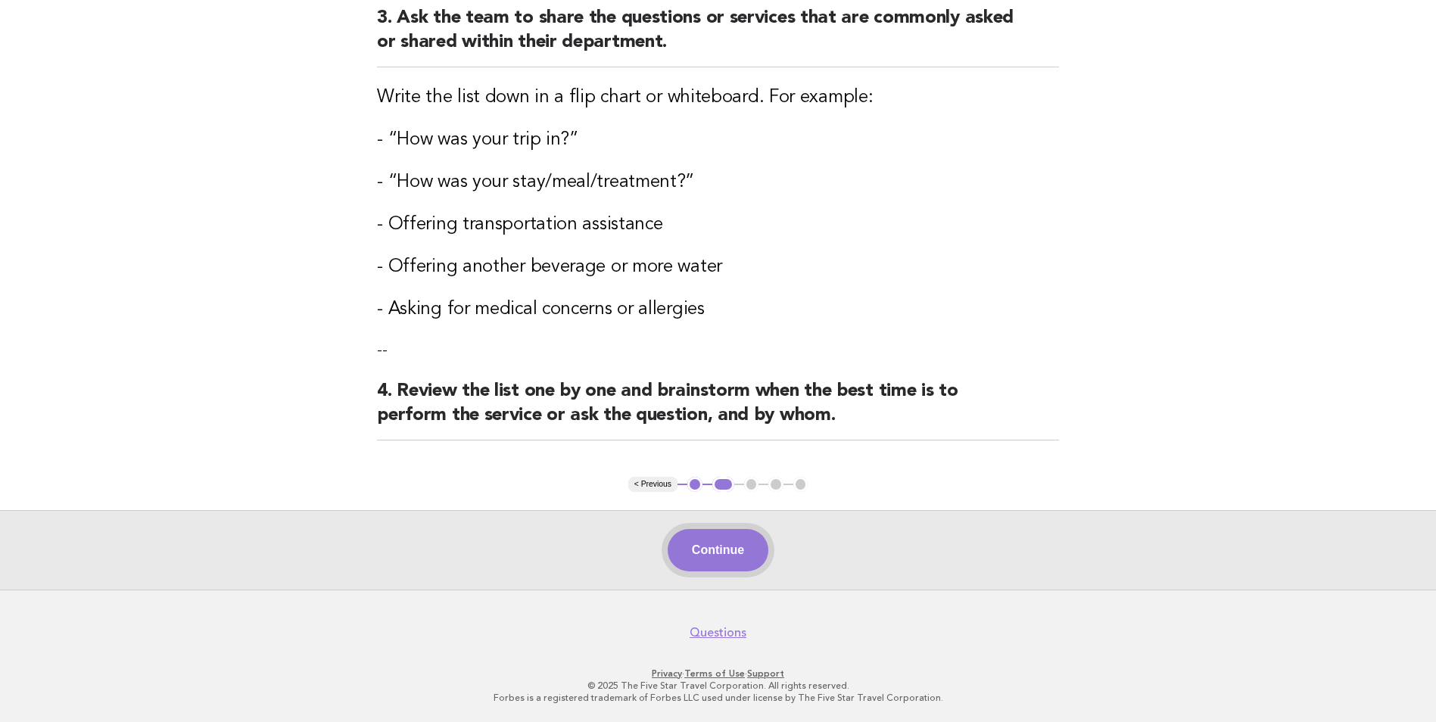
click at [725, 550] on button "Continue" at bounding box center [718, 550] width 101 height 42
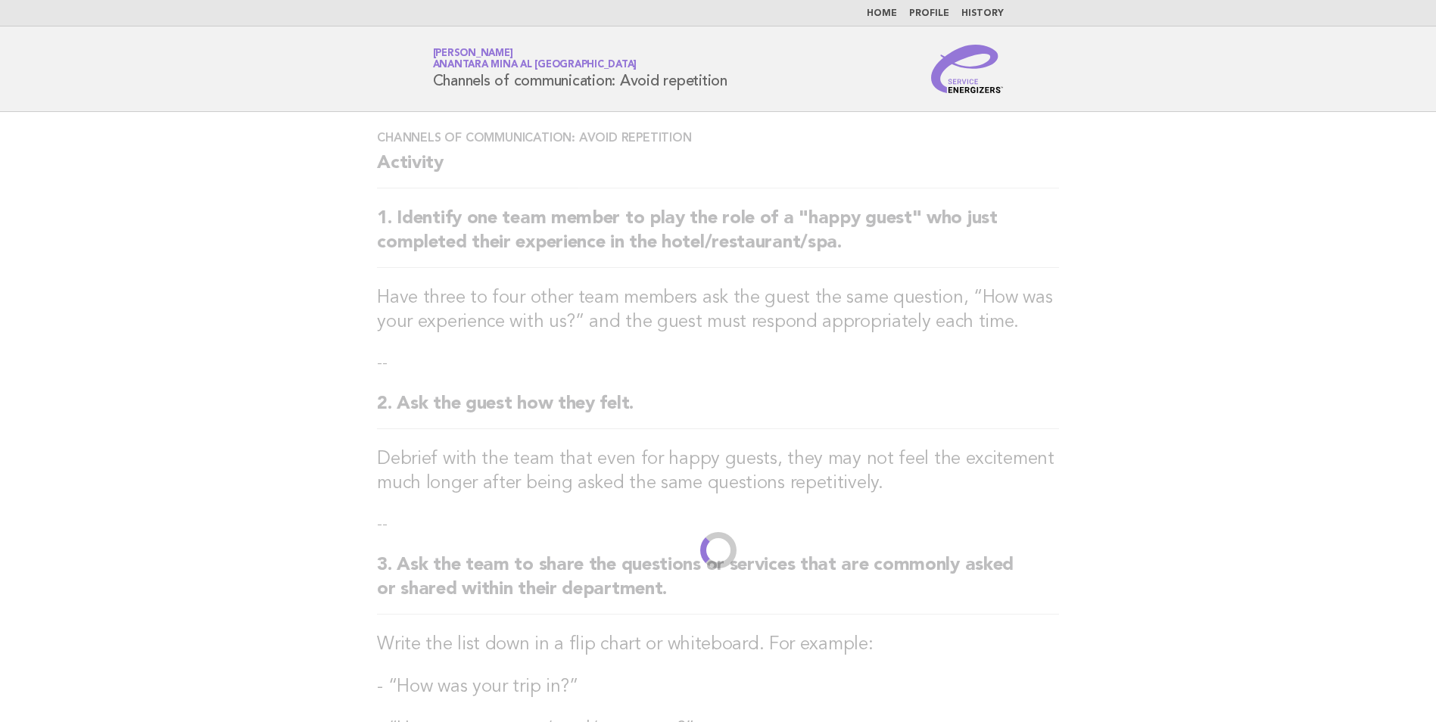
click at [1118, 522] on main "Channels of communication: Avoid repetition Activity 1. Identify one team membe…" at bounding box center [718, 624] width 1436 height 1025
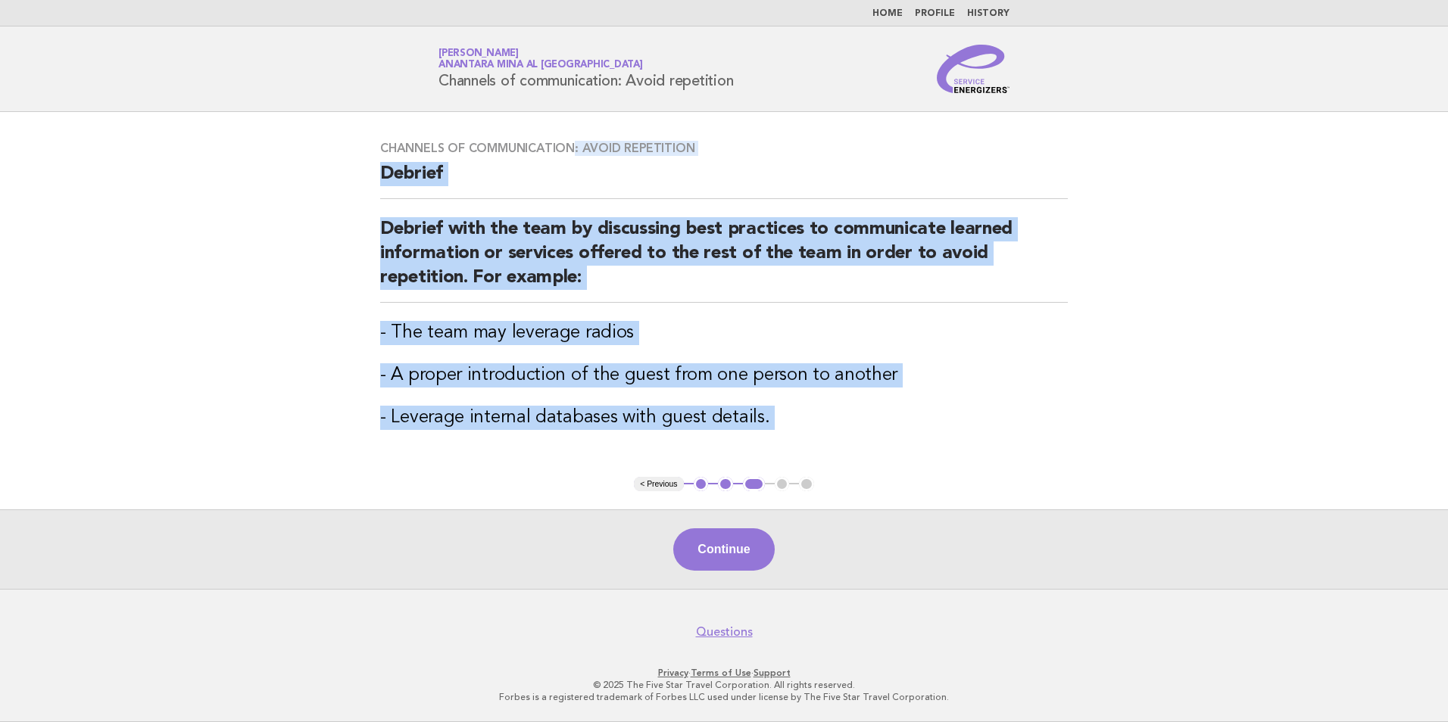
drag, startPoint x: 571, startPoint y: 121, endPoint x: 629, endPoint y: 516, distance: 398.7
click at [629, 516] on main "Channels of communication: Avoid repetition Debrief Debrief with the team by di…" at bounding box center [724, 350] width 1448 height 477
drag, startPoint x: 629, startPoint y: 516, endPoint x: 773, endPoint y: 535, distance: 146.0
click at [772, 539] on button "Continue" at bounding box center [723, 550] width 101 height 42
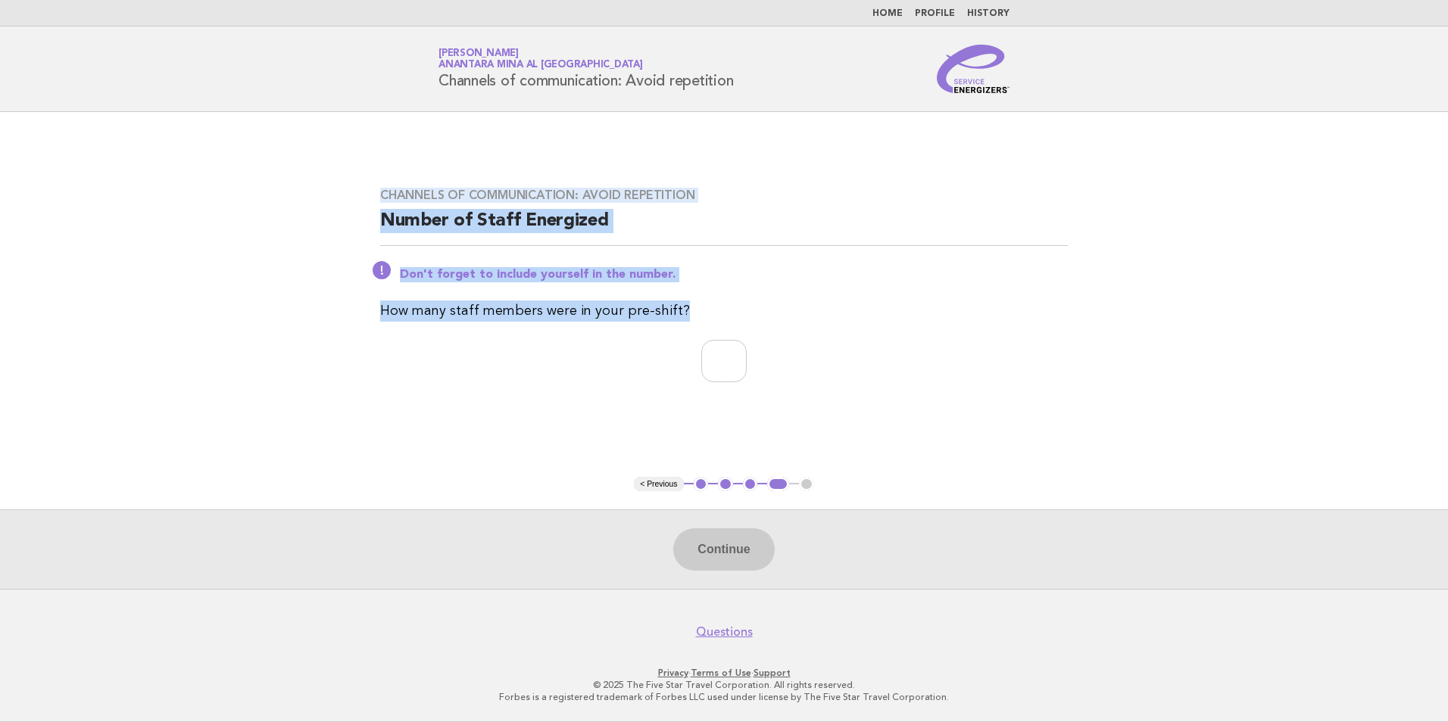
click at [1081, 292] on div "Channels of communication: Avoid repetition Number of Staff Energized Don't for…" at bounding box center [724, 294] width 724 height 249
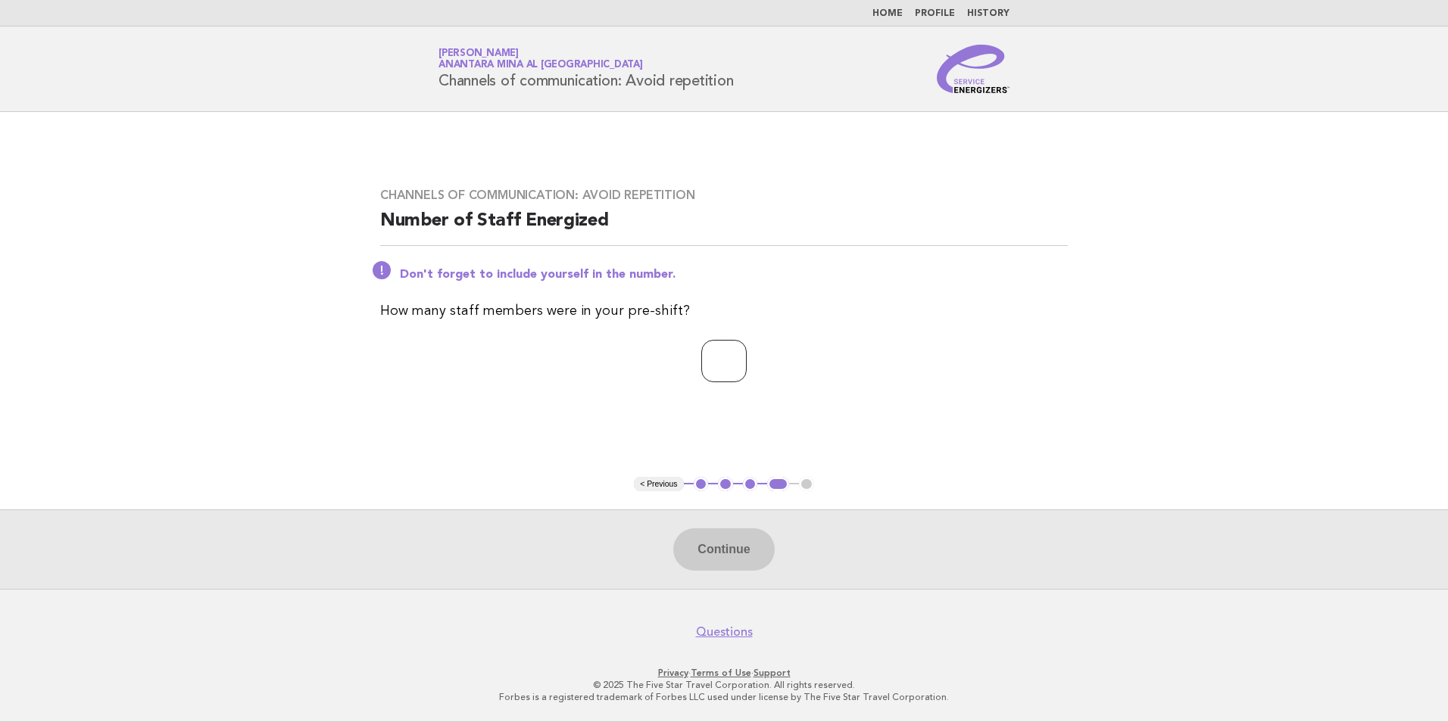
click at [747, 373] on input "number" at bounding box center [723, 361] width 45 height 42
type input "*"
click at [663, 546] on div "Continue" at bounding box center [724, 550] width 1448 height 80
click at [754, 569] on button "Continue" at bounding box center [723, 550] width 101 height 42
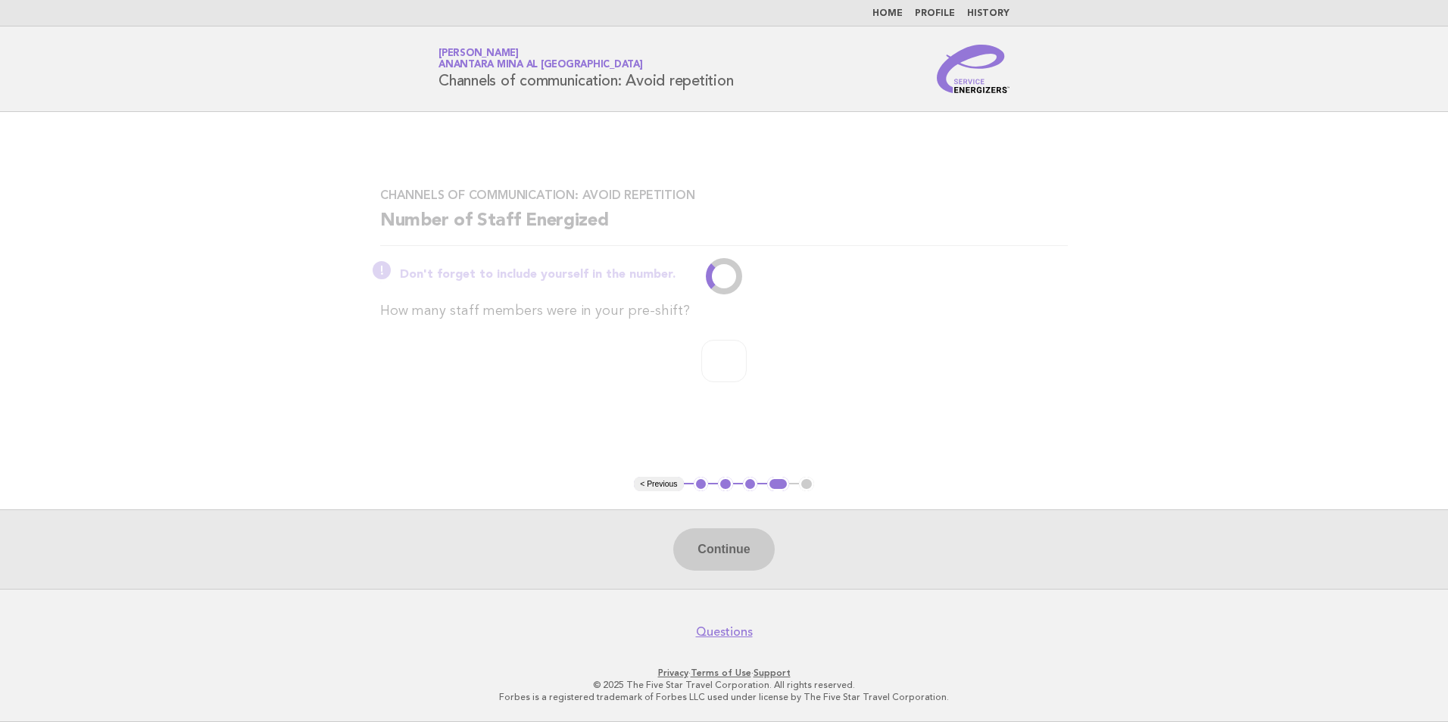
drag, startPoint x: 780, startPoint y: 397, endPoint x: 797, endPoint y: 437, distance: 43.7
click at [794, 435] on main "Channels of communication: Avoid repetition Number of Staff Energized Don't for…" at bounding box center [724, 350] width 1448 height 477
click at [1035, 455] on main "Channels of communication: Avoid repetition Number of Staff Energized Don't for…" at bounding box center [724, 350] width 1448 height 477
